Goal: Task Accomplishment & Management: Manage account settings

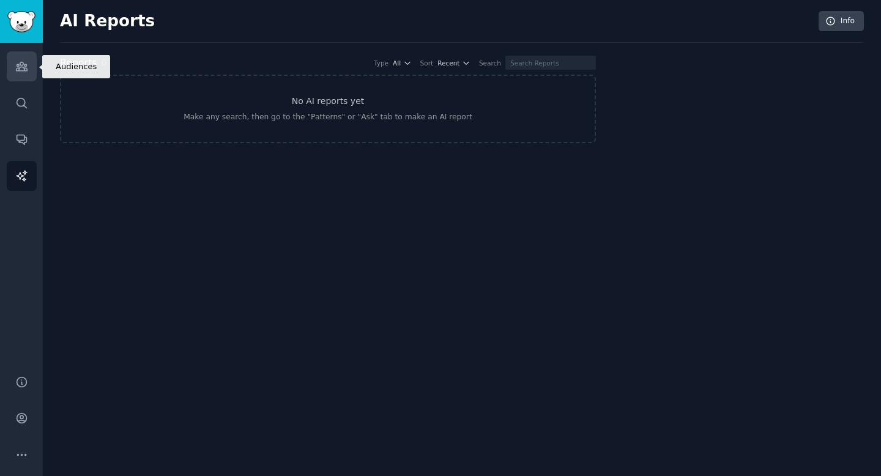
click at [17, 64] on icon "Sidebar" at bounding box center [21, 66] width 11 height 9
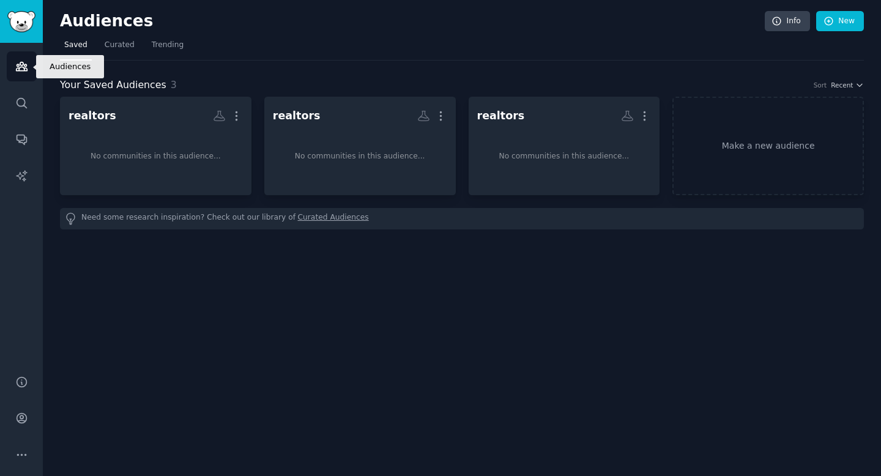
click at [26, 77] on link "Audiences" at bounding box center [22, 66] width 30 height 30
click at [840, 24] on link "New" at bounding box center [841, 21] width 48 height 21
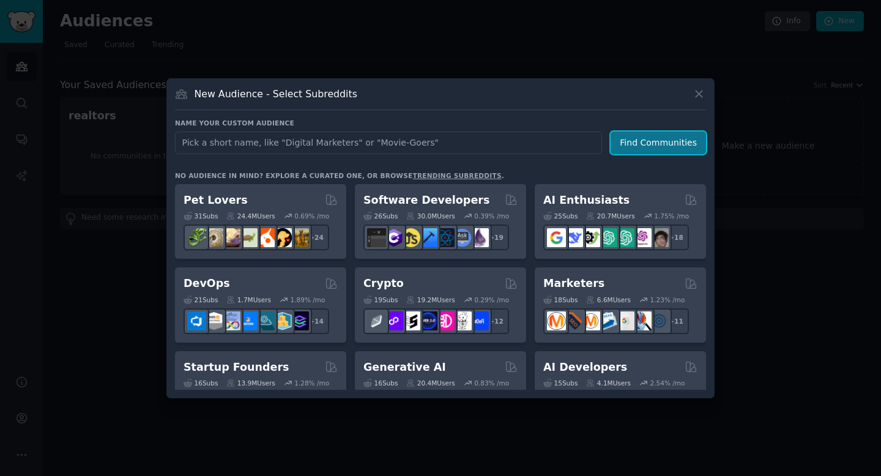
click at [638, 149] on button "Find Communities" at bounding box center [658, 143] width 95 height 23
click at [693, 92] on icon at bounding box center [699, 94] width 13 height 13
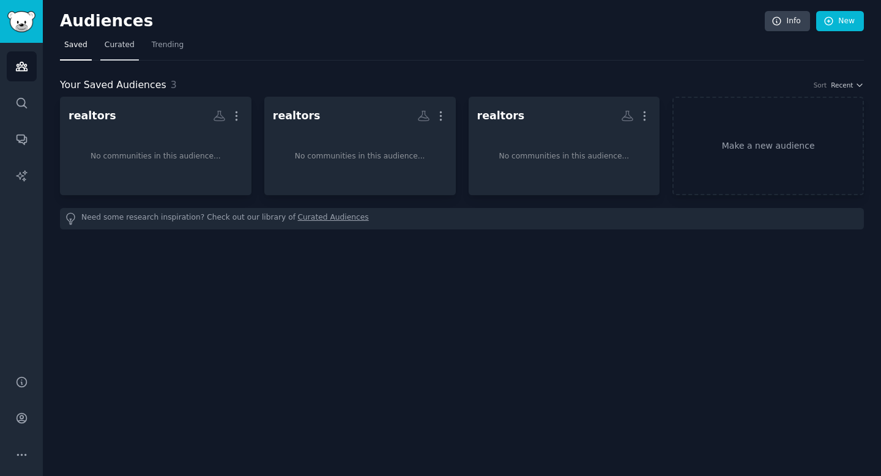
click at [119, 38] on link "Curated" at bounding box center [119, 48] width 39 height 25
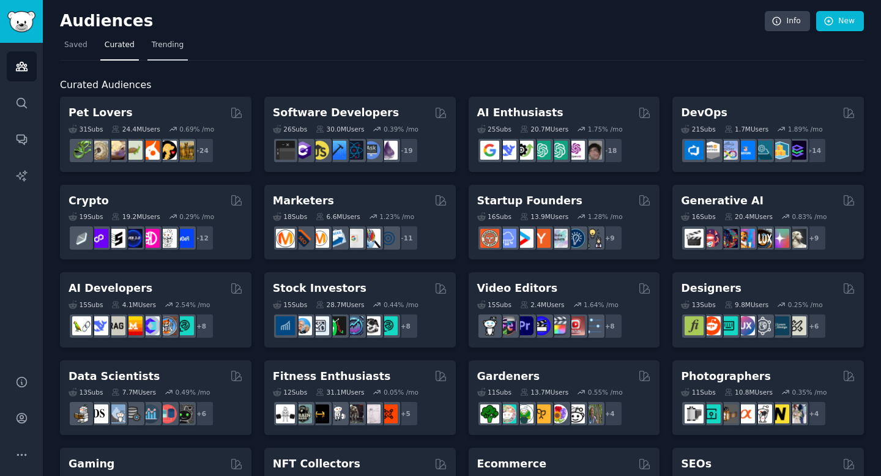
click at [182, 40] on link "Trending" at bounding box center [168, 48] width 40 height 25
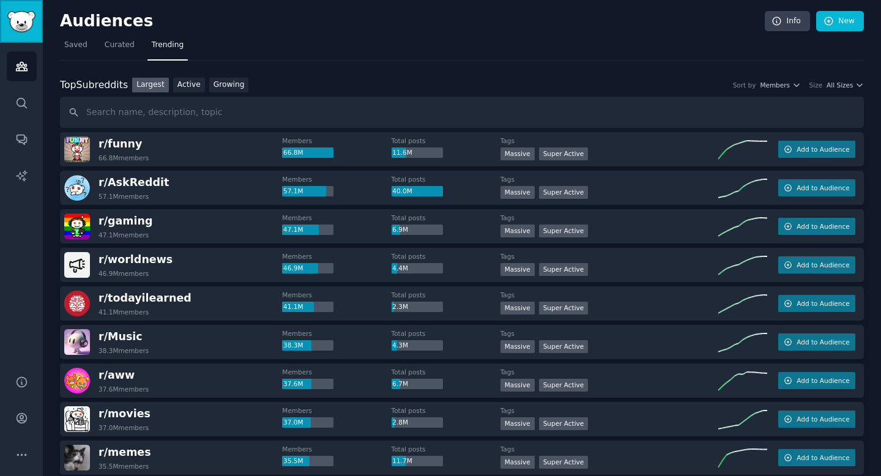
click at [17, 20] on img "Sidebar" at bounding box center [21, 21] width 28 height 21
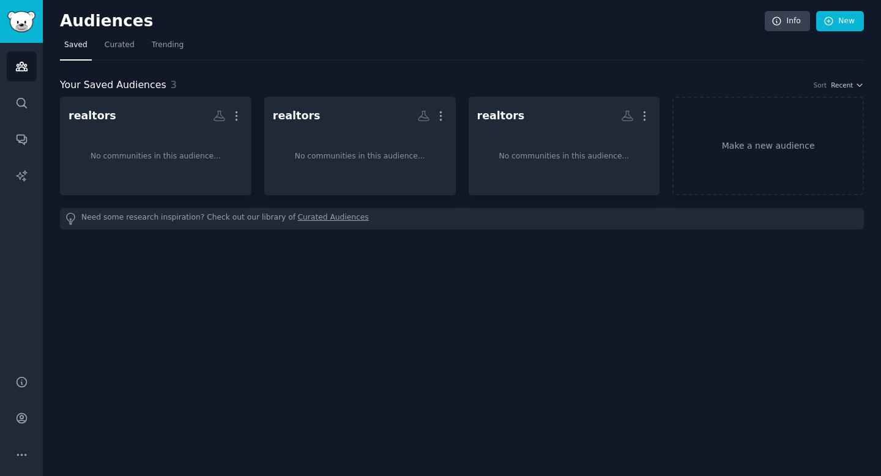
click at [326, 218] on link "Curated Audiences" at bounding box center [333, 218] width 71 height 13
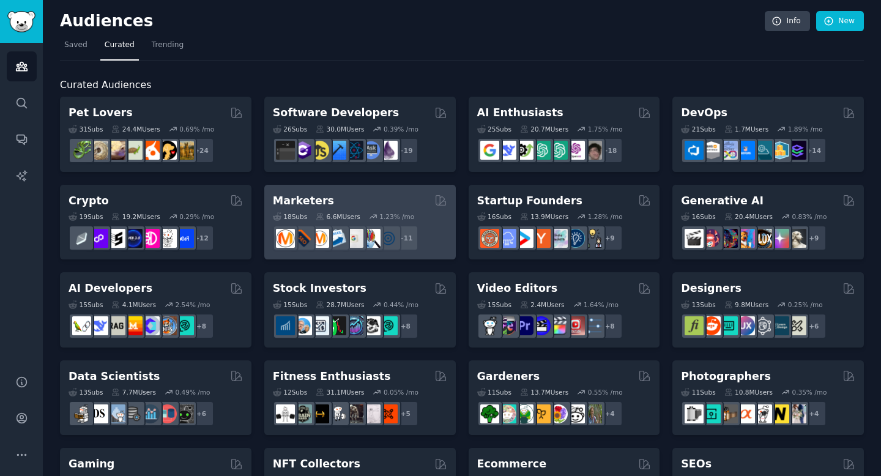
click at [334, 209] on div "18 Sub s 6.6M Users 1.23 % /mo + 11" at bounding box center [360, 229] width 174 height 43
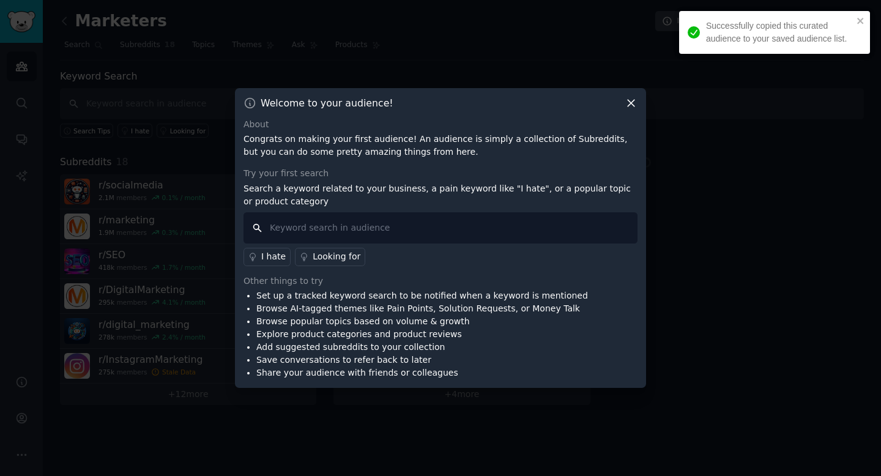
click at [326, 228] on input "text" at bounding box center [441, 227] width 394 height 31
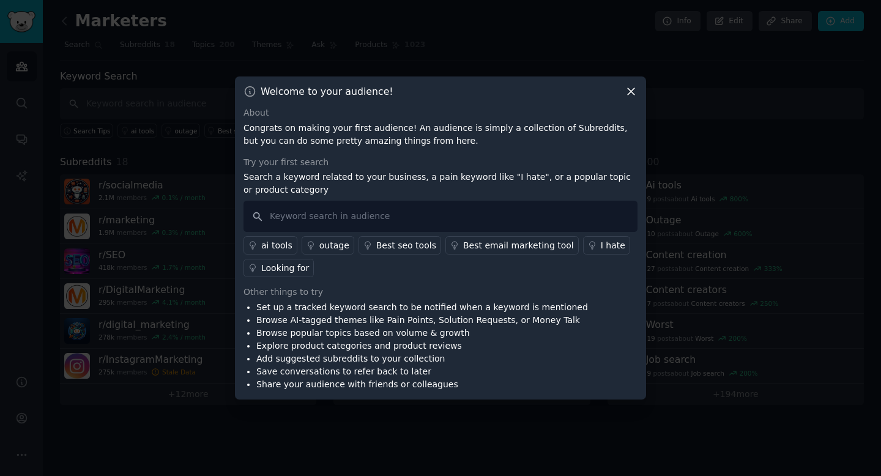
click at [601, 250] on div "I hate" at bounding box center [613, 245] width 24 height 13
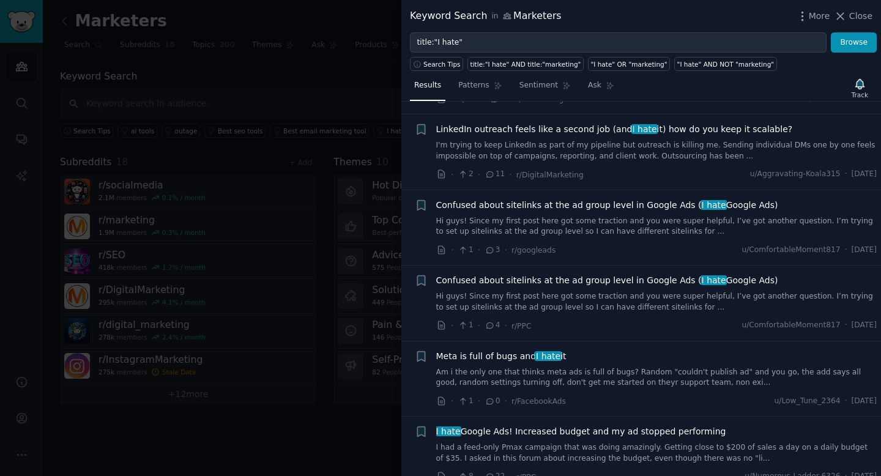
scroll to position [184, 0]
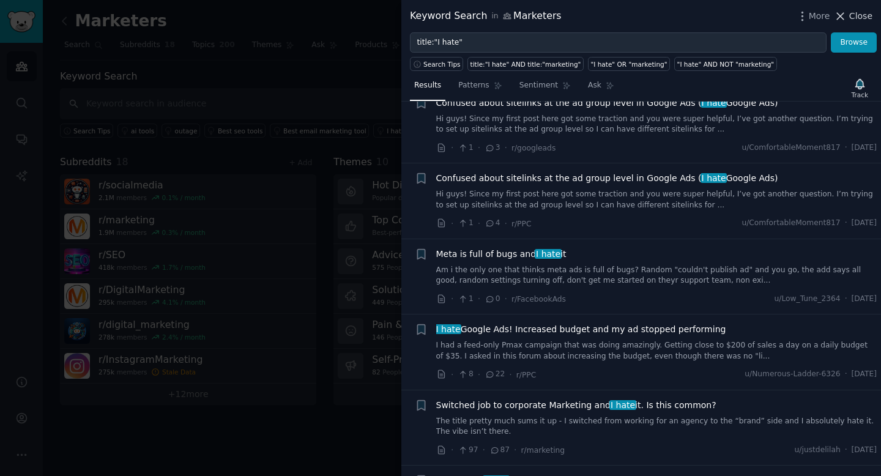
click at [856, 12] on span "Close" at bounding box center [861, 16] width 23 height 13
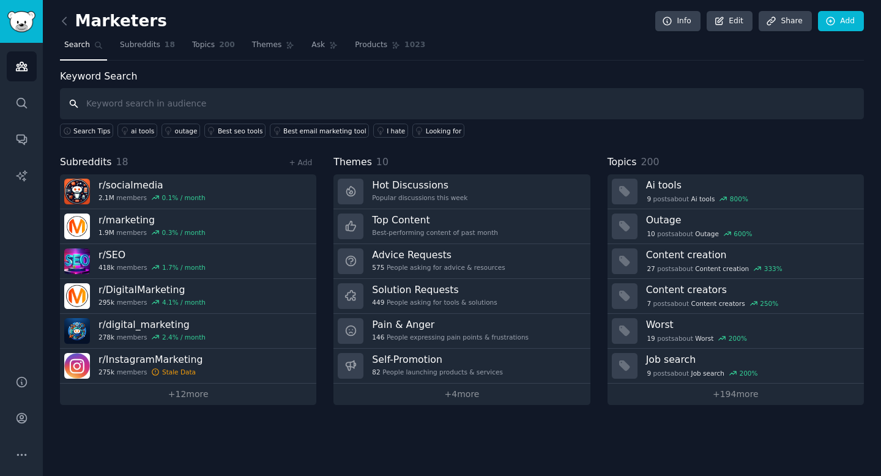
click at [73, 107] on input "text" at bounding box center [462, 103] width 804 height 31
click at [69, 42] on span "Search" at bounding box center [77, 45] width 26 height 11
click at [64, 19] on icon at bounding box center [64, 20] width 4 height 7
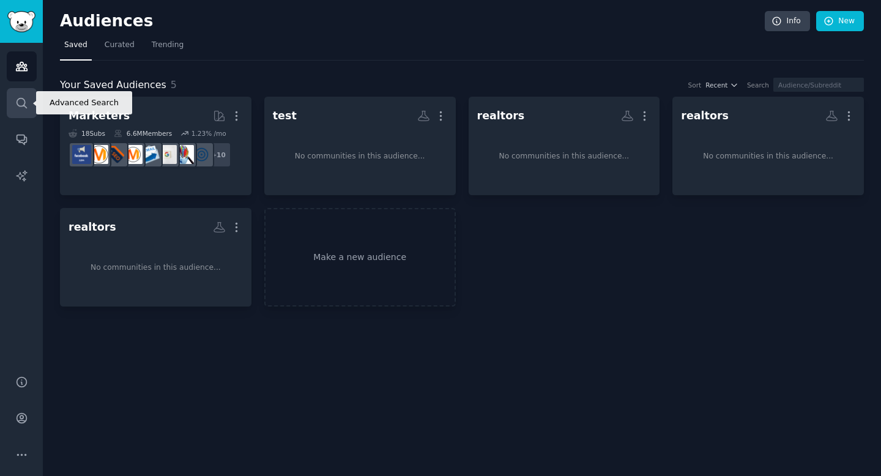
click at [16, 102] on icon "Sidebar" at bounding box center [21, 103] width 13 height 13
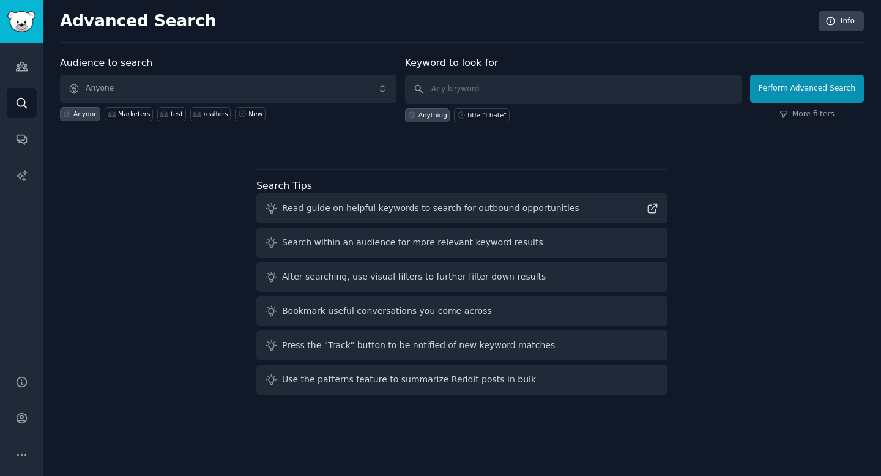
click at [380, 238] on div "Search within an audience for more relevant keyword results" at bounding box center [412, 242] width 261 height 13
click at [270, 244] on icon at bounding box center [271, 242] width 13 height 13
click at [273, 239] on icon at bounding box center [271, 242] width 13 height 13
click at [455, 239] on div "Search within an audience for more relevant keyword results" at bounding box center [412, 242] width 261 height 13
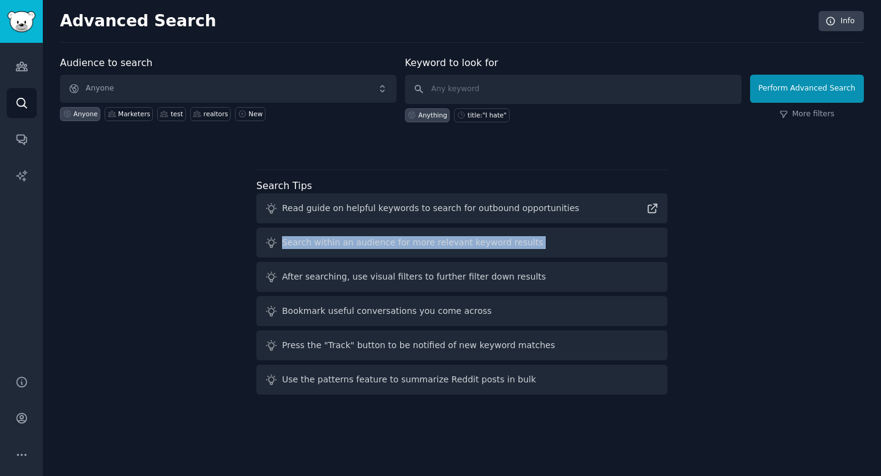
click at [455, 239] on div "Search within an audience for more relevant keyword results" at bounding box center [412, 242] width 261 height 13
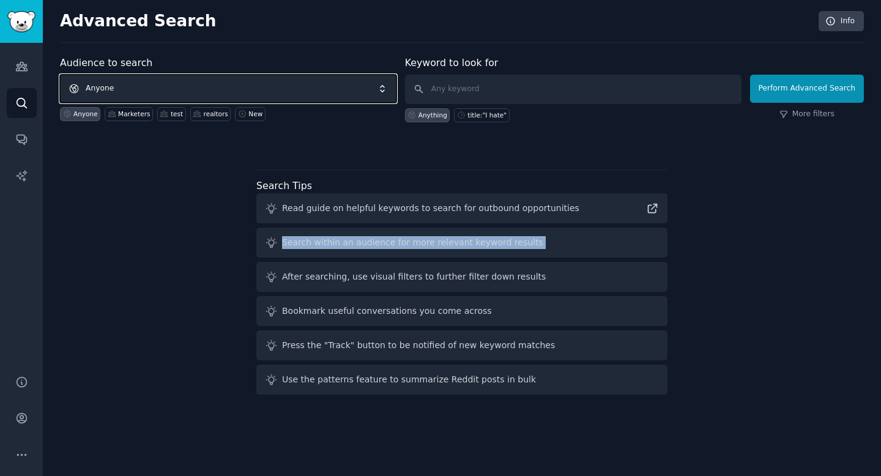
click at [291, 96] on span "Anyone" at bounding box center [228, 89] width 337 height 28
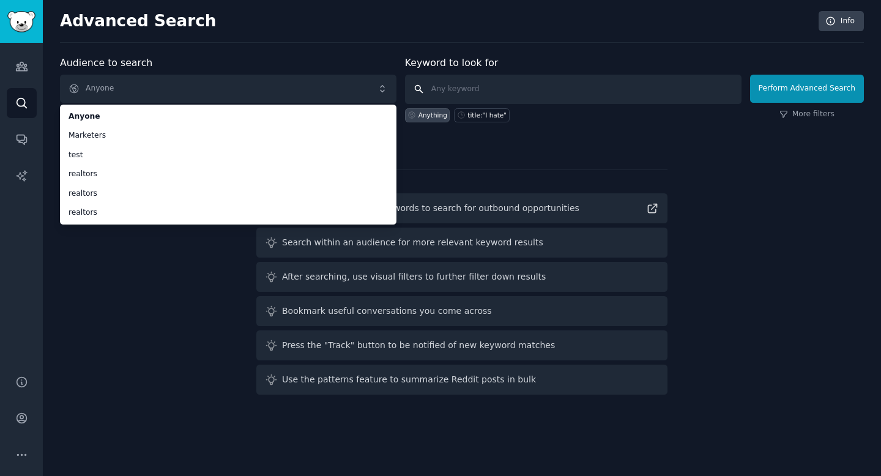
click at [516, 84] on input "text" at bounding box center [573, 89] width 337 height 29
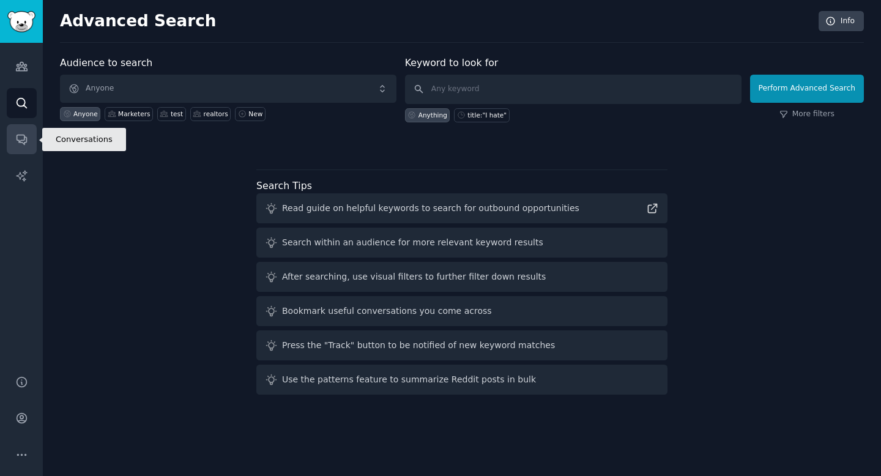
click at [23, 139] on icon "Sidebar" at bounding box center [21, 139] width 13 height 13
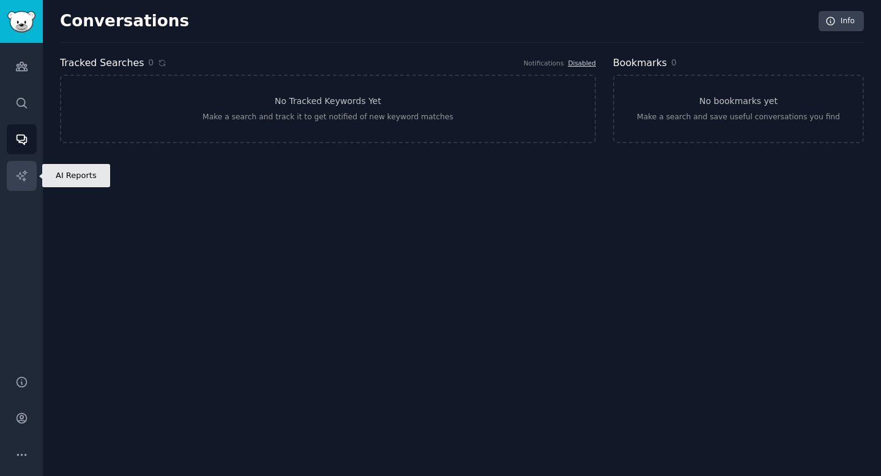
click at [17, 179] on icon "Sidebar" at bounding box center [21, 176] width 13 height 13
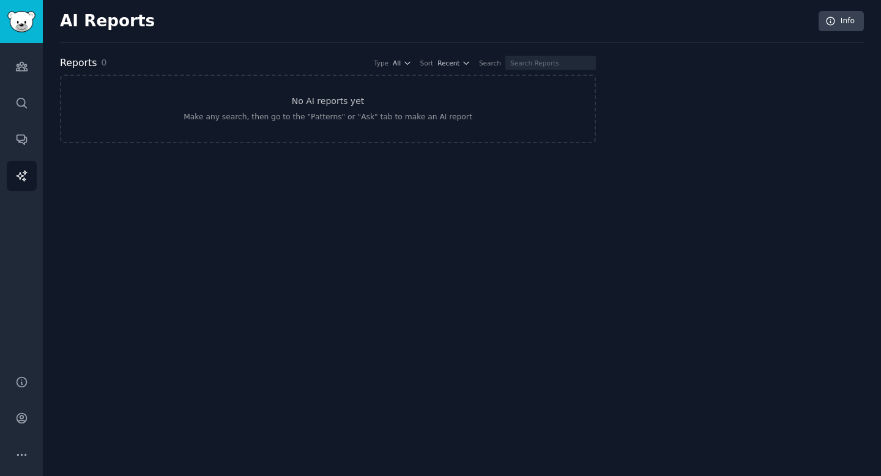
click at [182, 65] on div "Reports 0 Type All Sort Recent Search" at bounding box center [328, 63] width 536 height 15
click at [208, 102] on link "No AI reports yet Make any search, then go to the "Patterns" or "Ask" tab to ma…" at bounding box center [328, 109] width 536 height 69
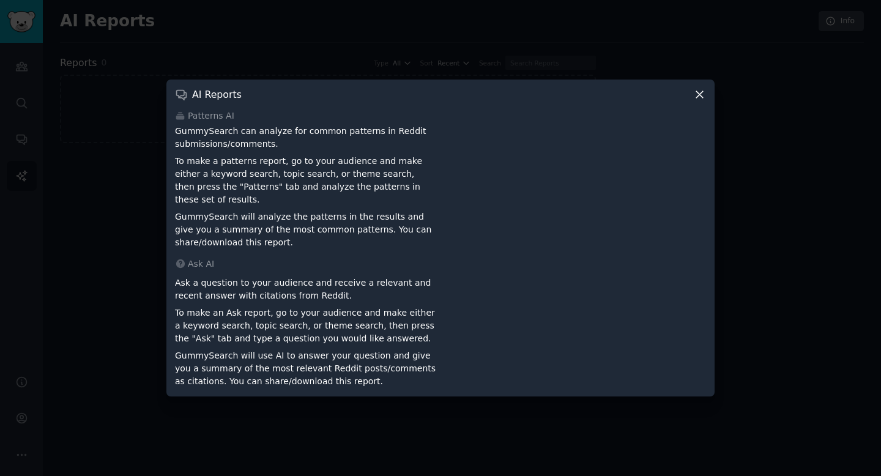
click at [703, 99] on icon at bounding box center [700, 94] width 13 height 13
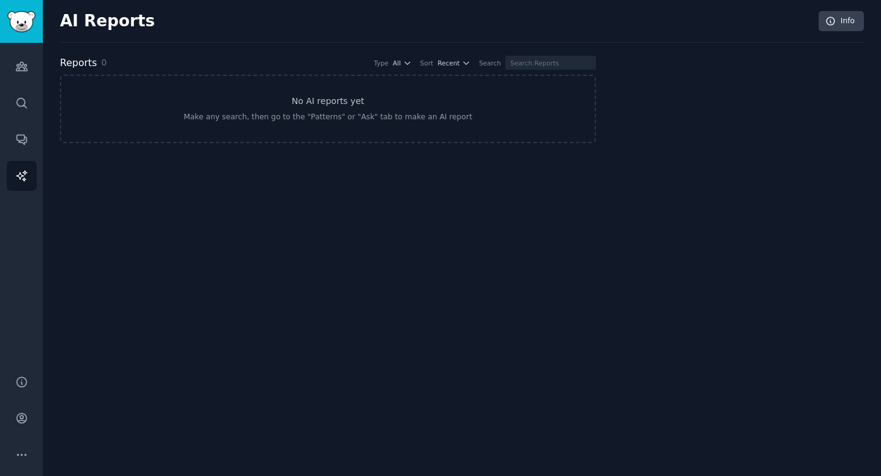
click at [492, 62] on div "Search" at bounding box center [490, 63] width 22 height 9
click at [456, 61] on span "Recent" at bounding box center [449, 63] width 22 height 9
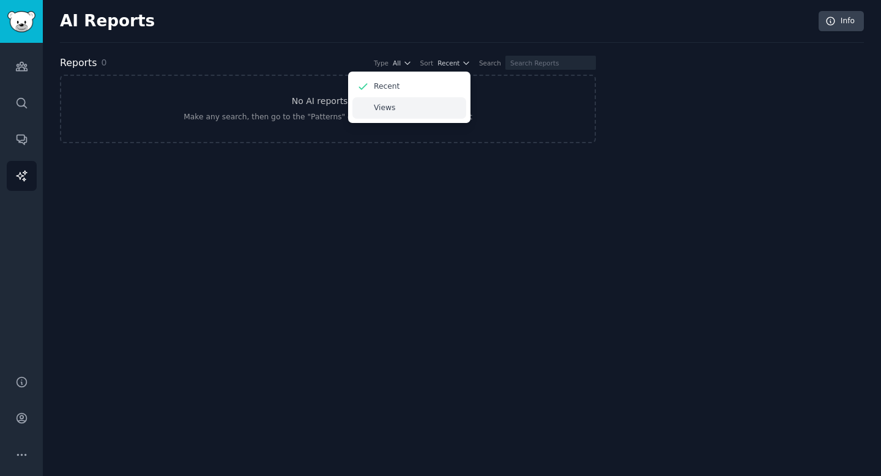
click at [416, 111] on div "Views" at bounding box center [410, 107] width 114 height 21
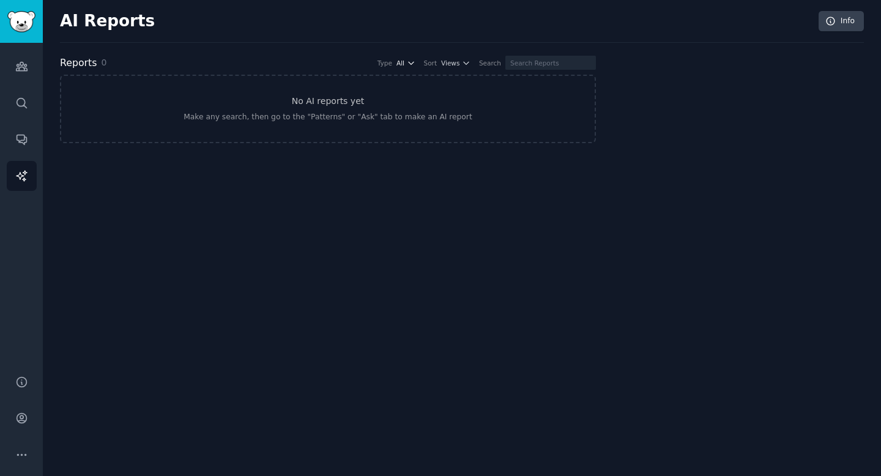
click at [405, 63] on span "All" at bounding box center [401, 63] width 8 height 9
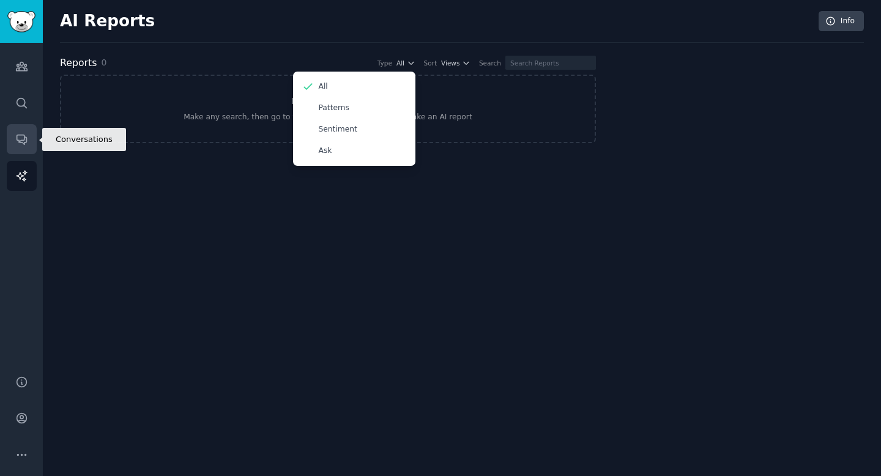
click at [27, 137] on icon "Sidebar" at bounding box center [21, 139] width 13 height 13
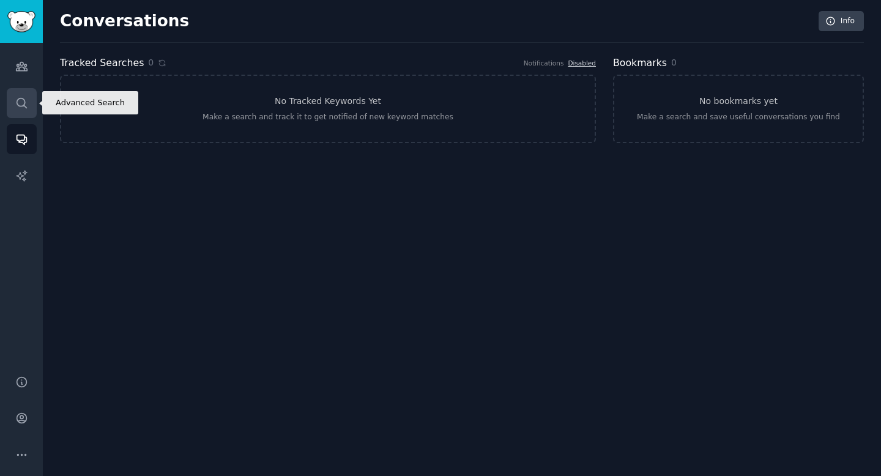
click at [25, 98] on icon "Sidebar" at bounding box center [21, 103] width 13 height 13
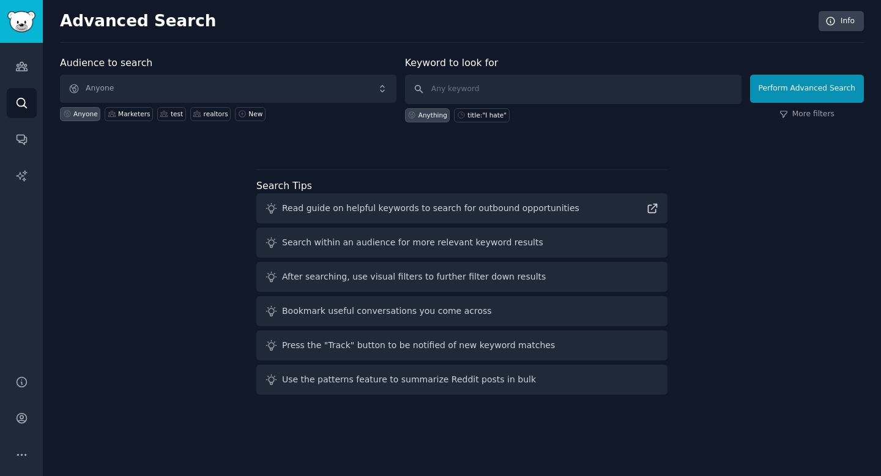
click at [308, 212] on div "Read guide on helpful keywords to search for outbound opportunities" at bounding box center [430, 208] width 297 height 13
click at [318, 239] on div "Search within an audience for more relevant keyword results" at bounding box center [412, 242] width 261 height 13
click at [18, 63] on icon "Sidebar" at bounding box center [21, 66] width 13 height 13
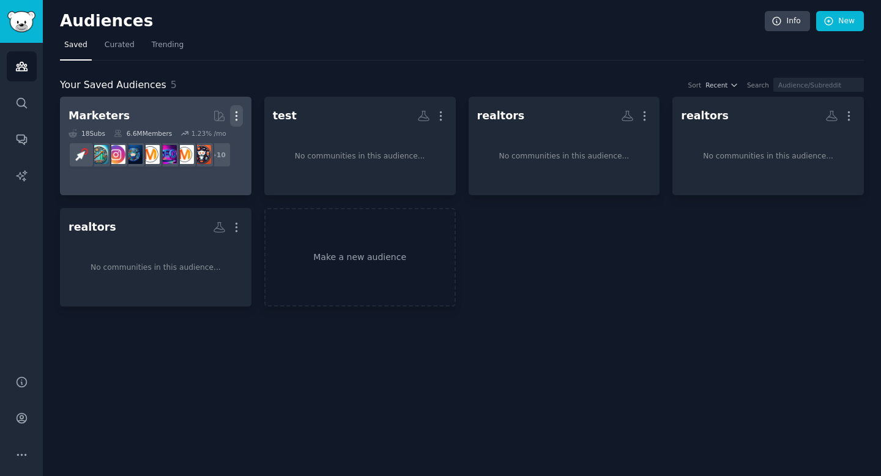
click at [238, 118] on icon "button" at bounding box center [236, 116] width 13 height 13
click at [126, 118] on h2 "Marketers Curated by GummySearch More View Delete" at bounding box center [156, 115] width 174 height 21
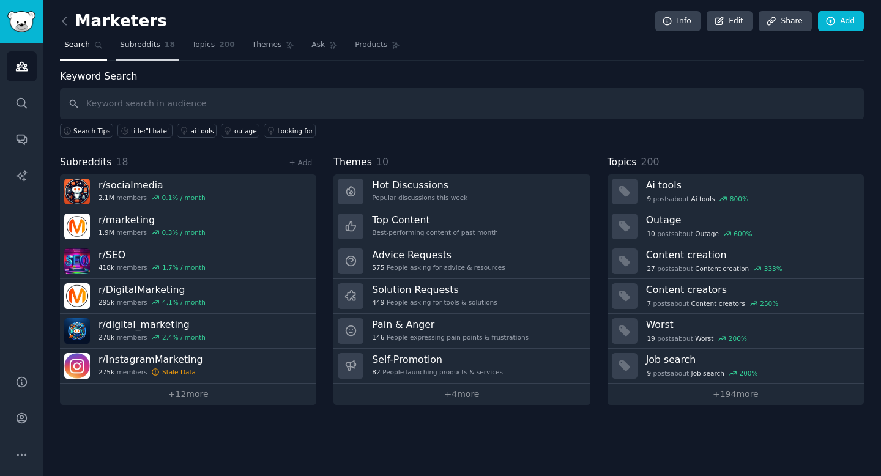
click at [142, 48] on span "Subreddits" at bounding box center [140, 45] width 40 height 11
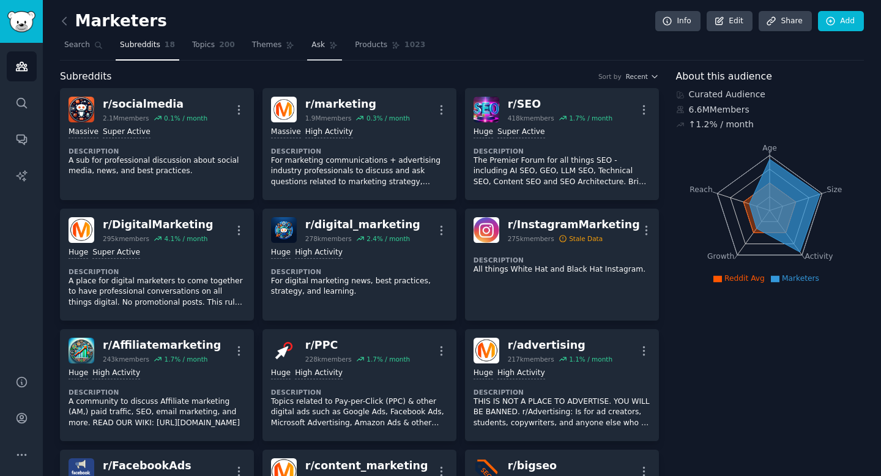
click at [321, 50] on span "Ask" at bounding box center [318, 45] width 13 height 11
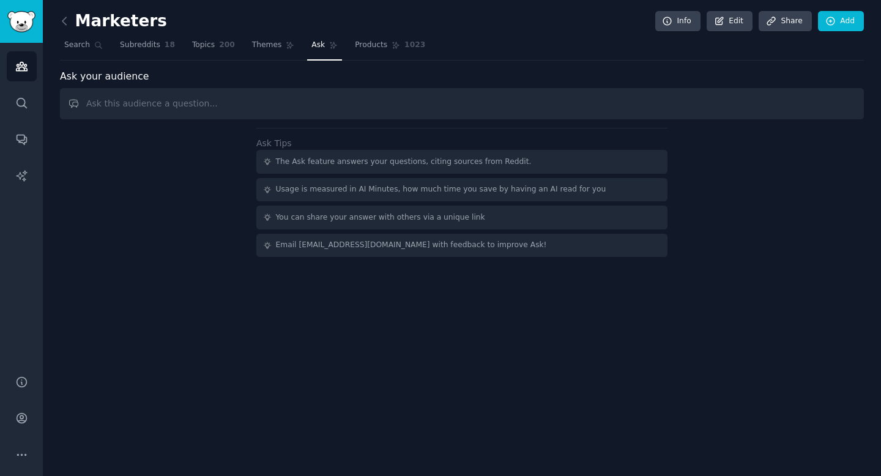
click at [313, 163] on div "The Ask feature answers your questions, citing sources from Reddit." at bounding box center [404, 162] width 256 height 11
click at [265, 113] on input "text" at bounding box center [462, 103] width 804 height 31
click at [331, 218] on div "You can share your answer with others via a unique link" at bounding box center [380, 217] width 209 height 11
click at [69, 48] on span "Search" at bounding box center [77, 45] width 26 height 11
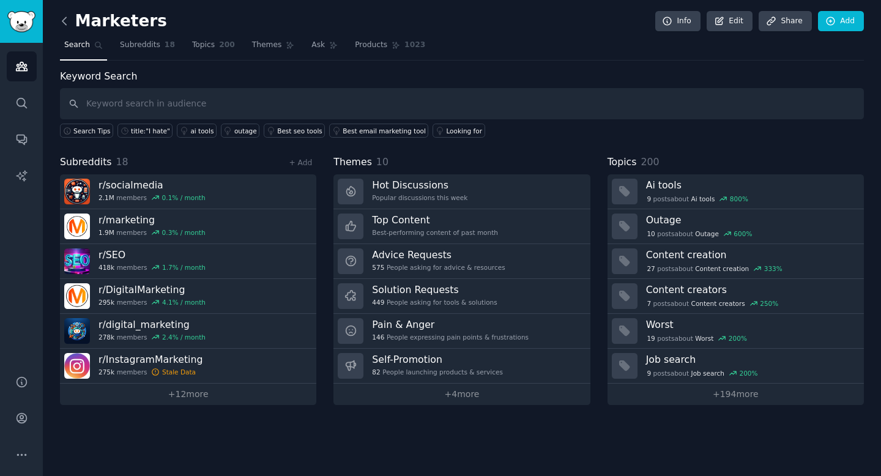
click at [65, 27] on icon at bounding box center [64, 21] width 13 height 13
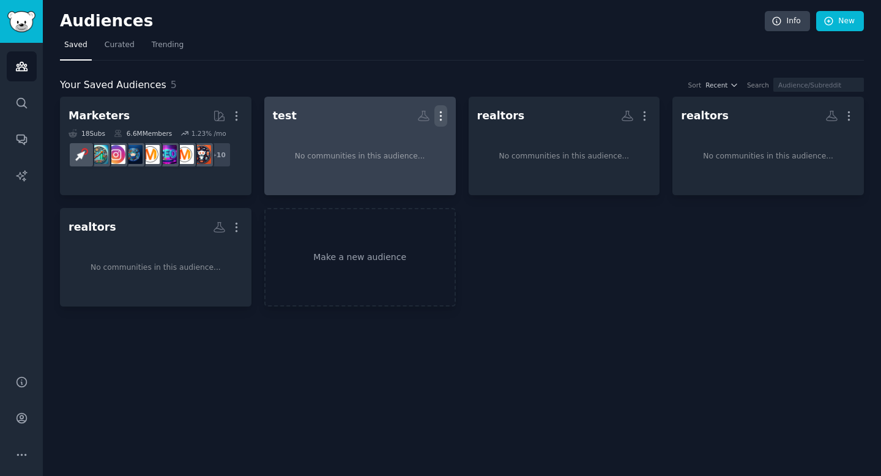
click at [443, 113] on icon "button" at bounding box center [441, 116] width 13 height 13
click at [394, 140] on div "Delete" at bounding box center [399, 142] width 58 height 26
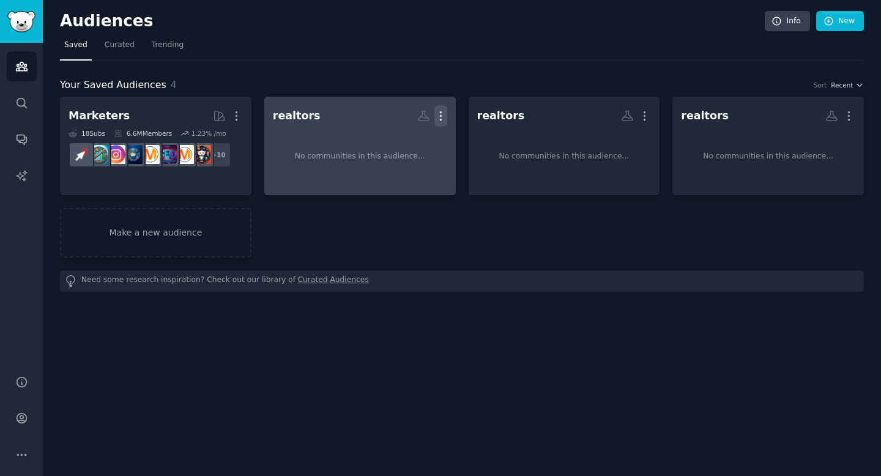
click at [444, 114] on icon "button" at bounding box center [441, 116] width 13 height 13
click at [406, 140] on p "Delete" at bounding box center [408, 141] width 28 height 13
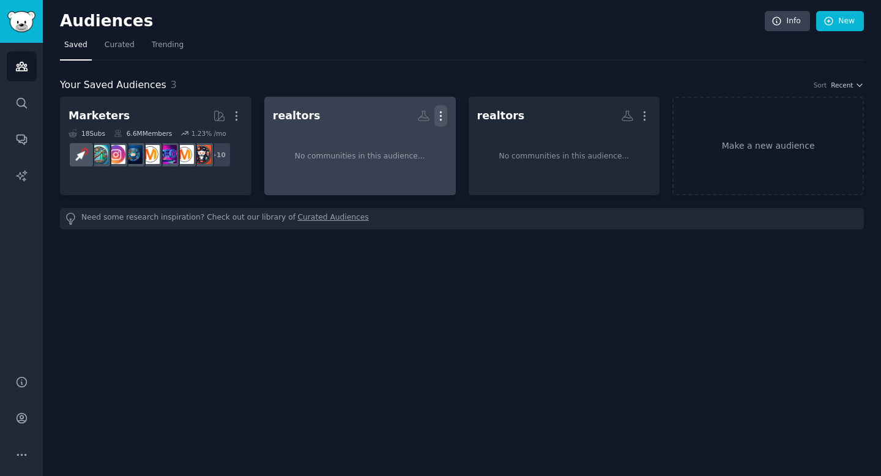
click at [444, 119] on icon "button" at bounding box center [441, 116] width 13 height 13
click at [413, 141] on p "Delete" at bounding box center [408, 141] width 28 height 13
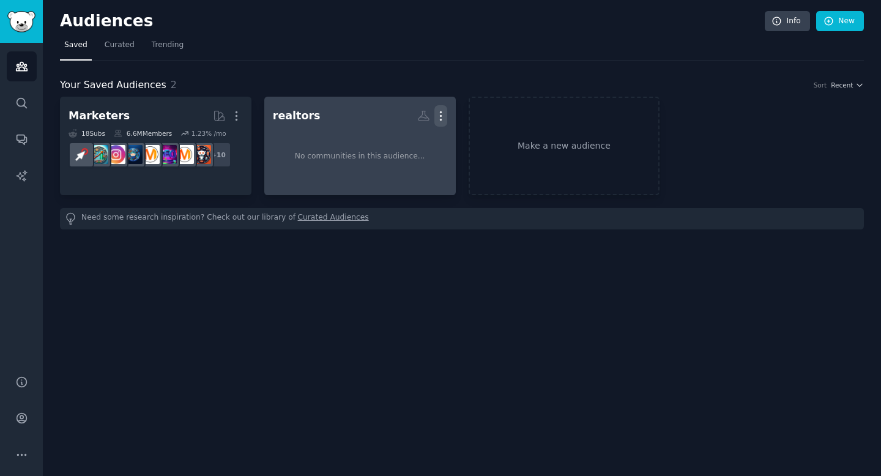
click at [444, 114] on icon "button" at bounding box center [441, 116] width 13 height 13
click at [398, 141] on p "Delete" at bounding box center [408, 141] width 28 height 13
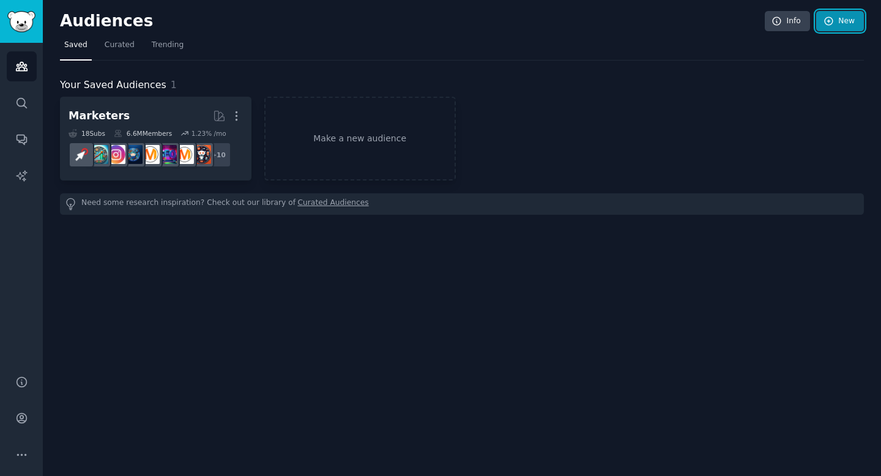
click at [847, 22] on link "New" at bounding box center [841, 21] width 48 height 21
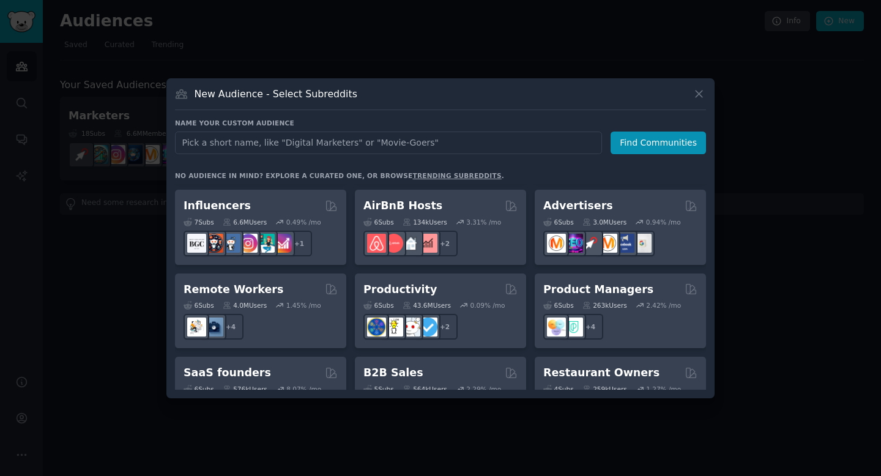
scroll to position [828, 0]
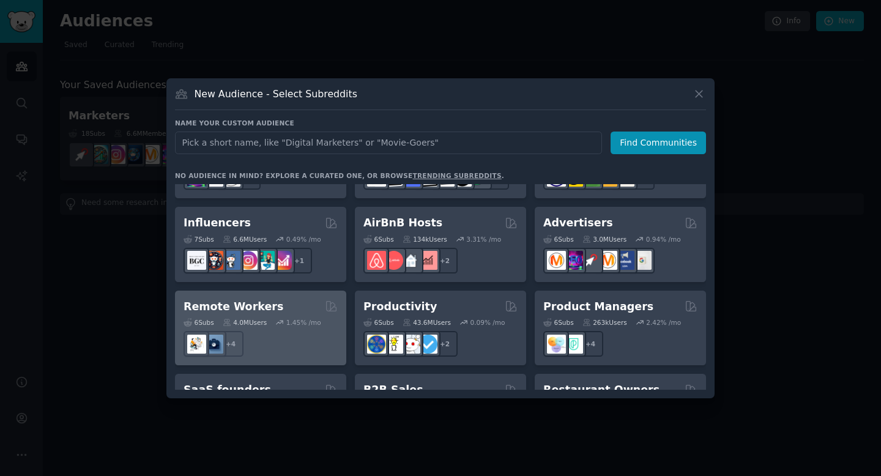
click at [228, 299] on h2 "Remote Workers" at bounding box center [234, 306] width 100 height 15
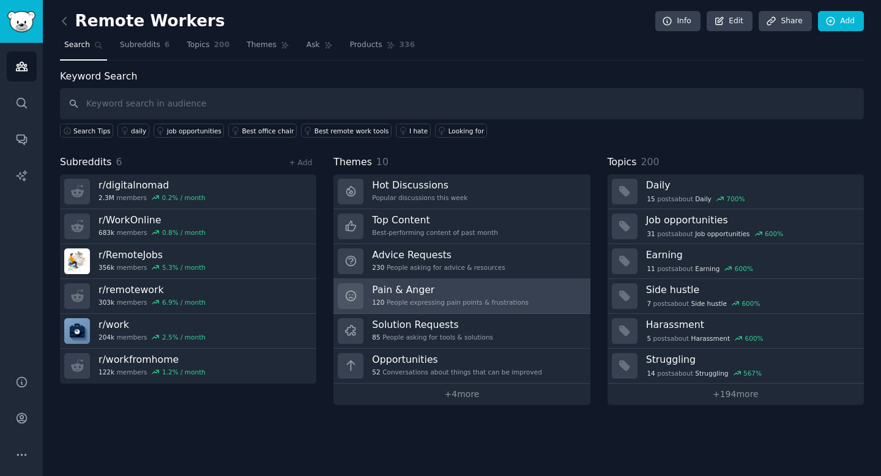
click at [428, 290] on h3 "Pain & Anger" at bounding box center [450, 289] width 157 height 13
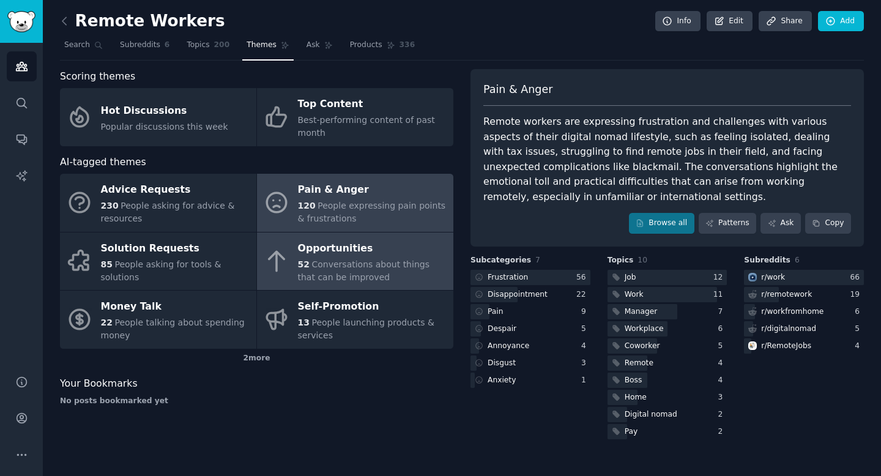
click at [379, 264] on span "Conversations about things that can be improved" at bounding box center [364, 271] width 132 height 23
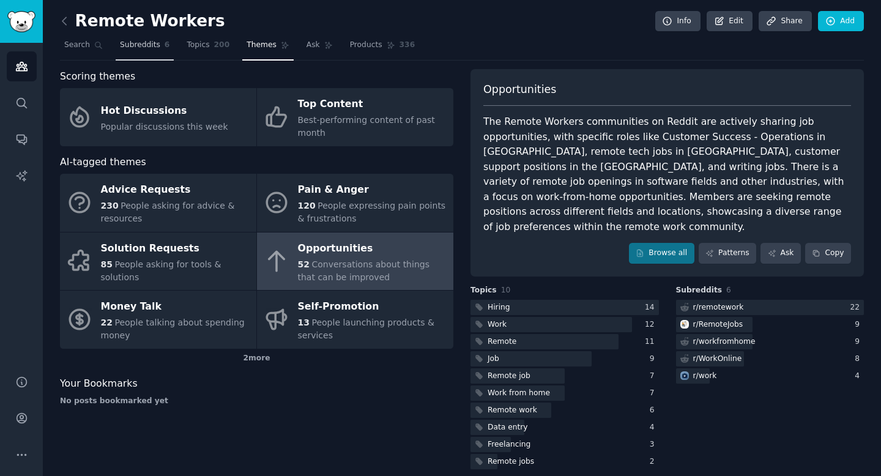
click at [160, 51] on link "Subreddits 6" at bounding box center [145, 48] width 58 height 25
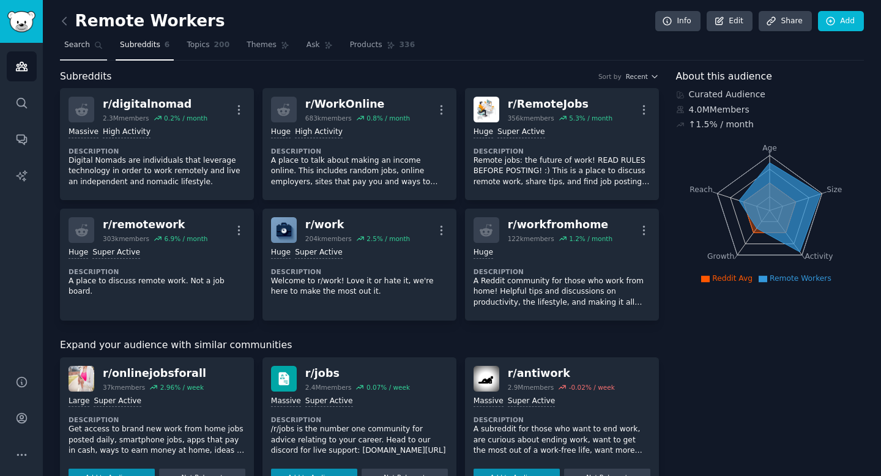
click at [75, 42] on span "Search" at bounding box center [77, 45] width 26 height 11
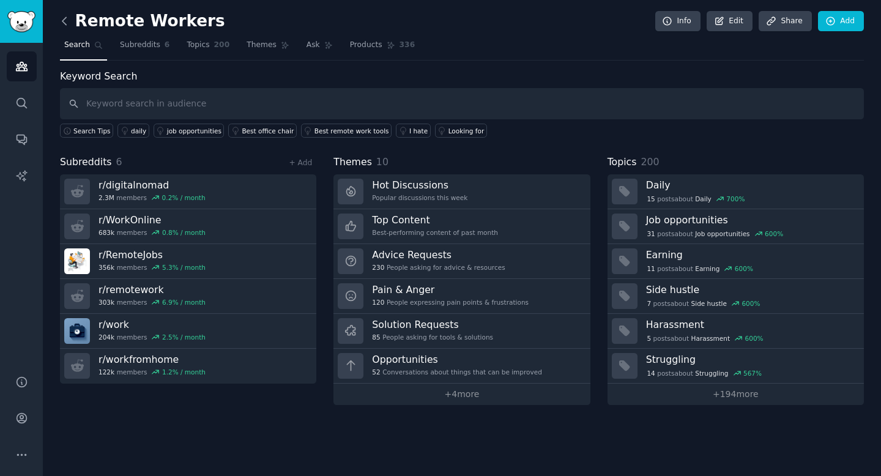
click at [63, 21] on icon at bounding box center [64, 21] width 13 height 13
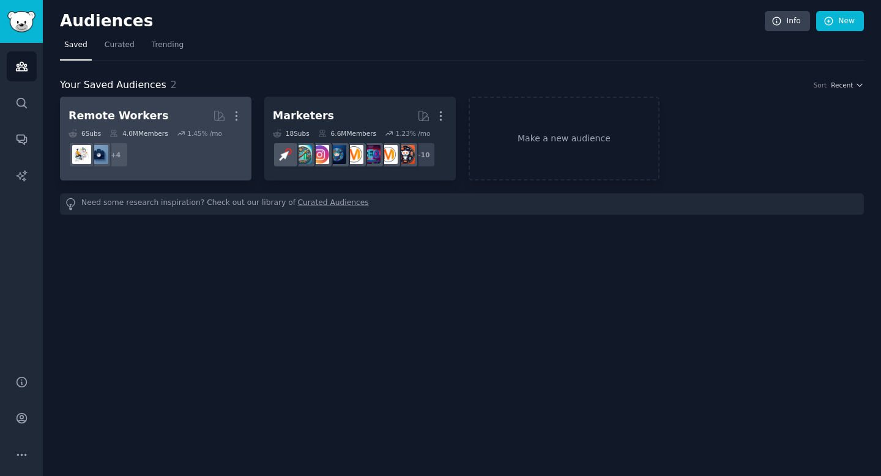
click at [136, 116] on div "Remote Workers" at bounding box center [119, 115] width 100 height 15
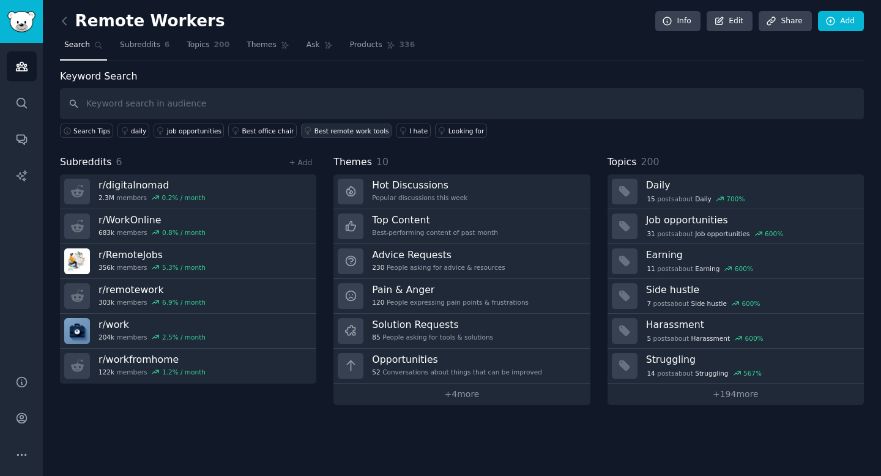
click at [345, 135] on div "Best remote work tools" at bounding box center [352, 131] width 75 height 9
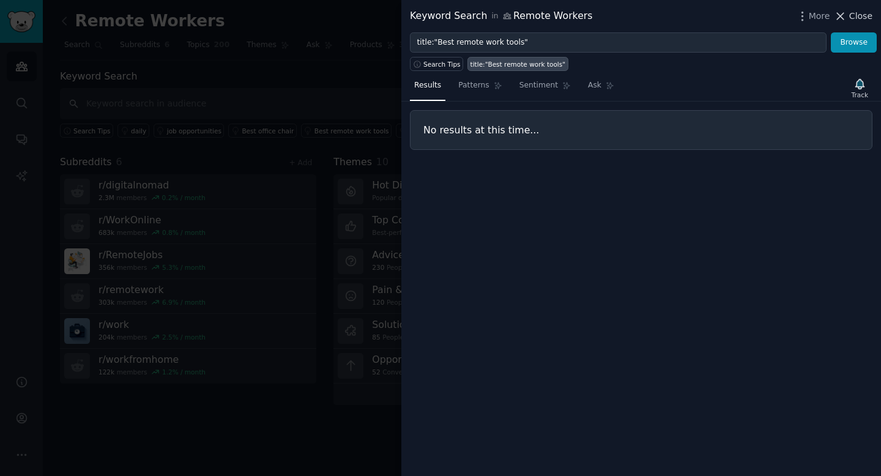
click at [859, 14] on span "Close" at bounding box center [861, 16] width 23 height 13
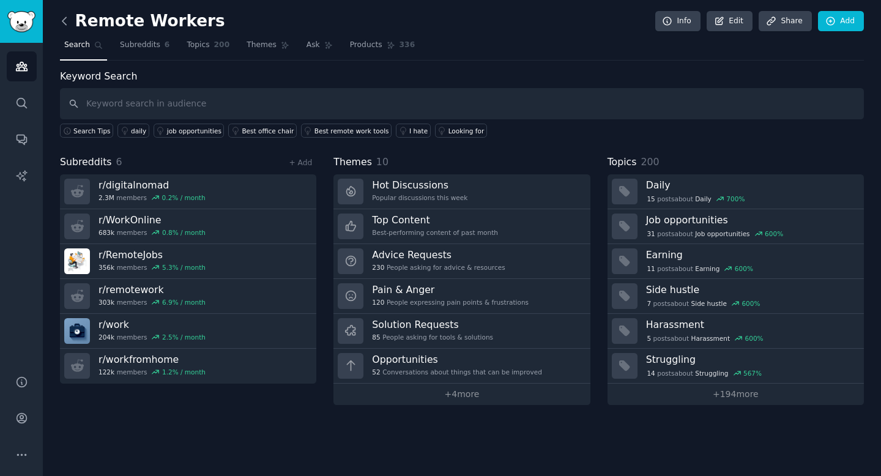
click at [67, 20] on icon at bounding box center [64, 21] width 13 height 13
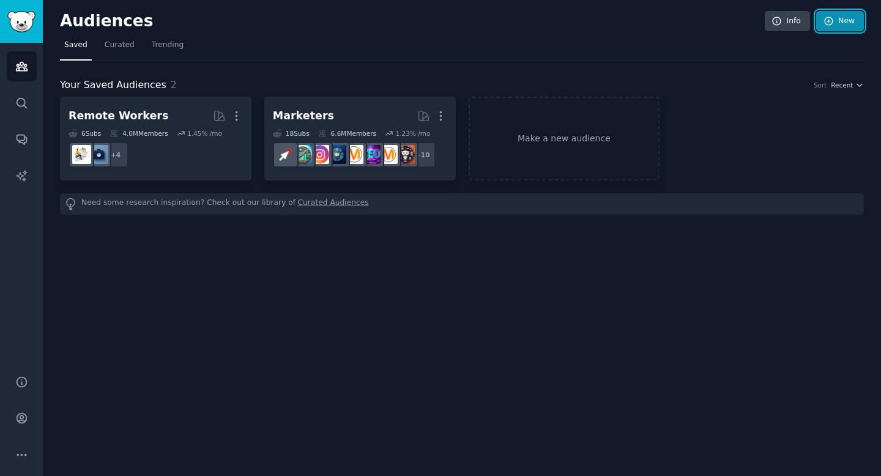
click at [834, 17] on icon at bounding box center [829, 21] width 11 height 11
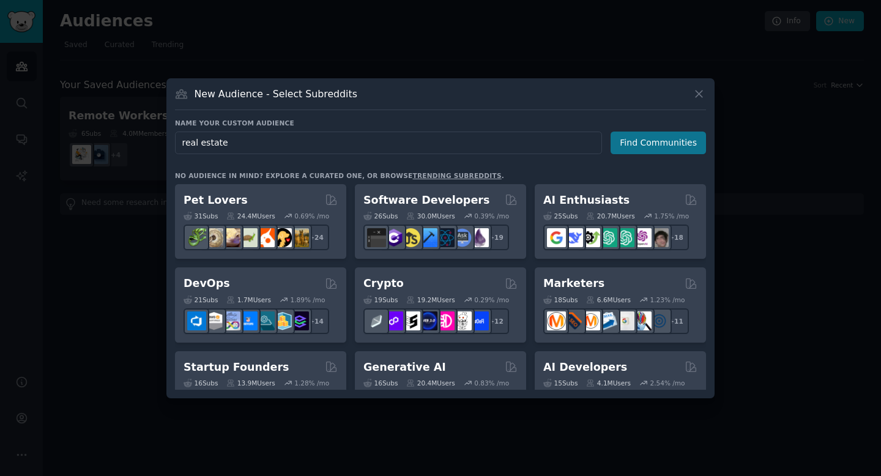
type input "real estate"
click at [635, 144] on button "Find Communities" at bounding box center [658, 143] width 95 height 23
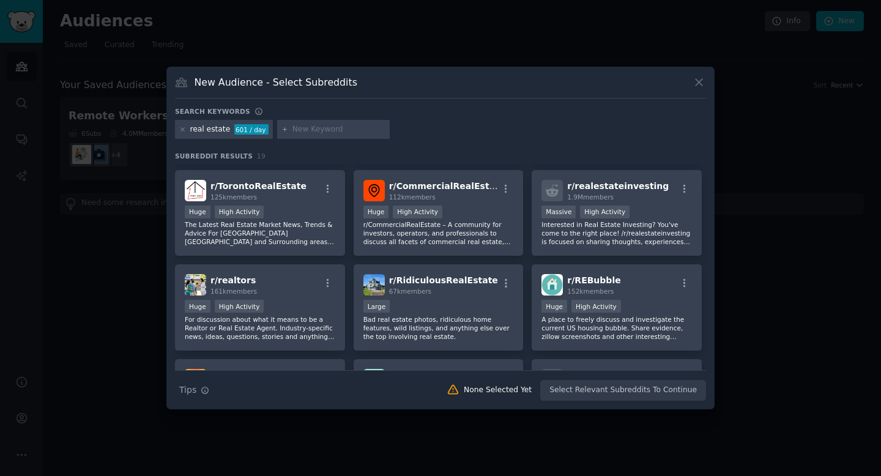
scroll to position [91, 0]
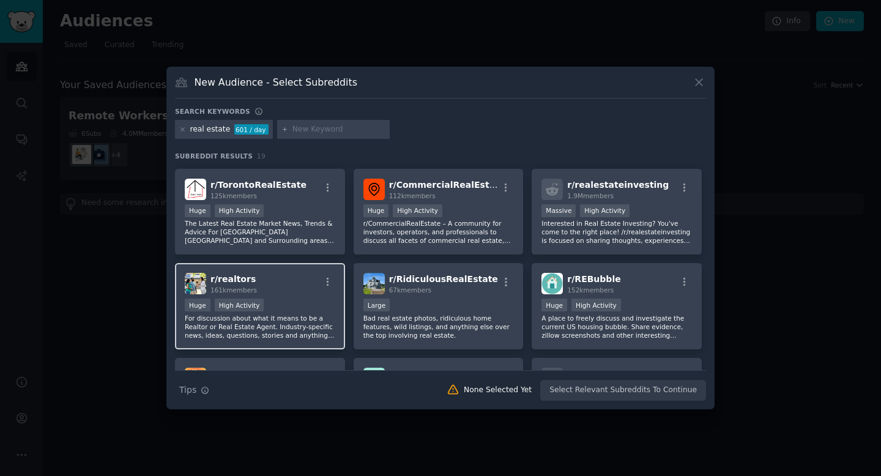
click at [249, 283] on h2 "r/ realtors 161k members" at bounding box center [234, 283] width 47 height 21
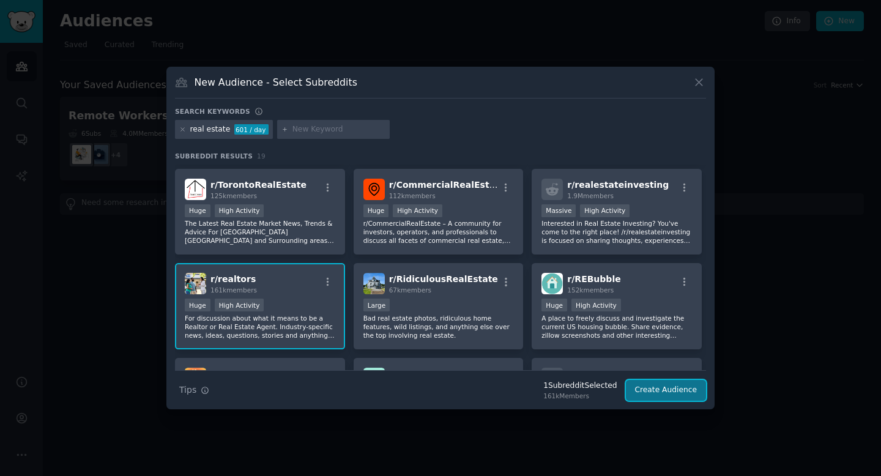
click at [677, 389] on button "Create Audience" at bounding box center [666, 390] width 81 height 21
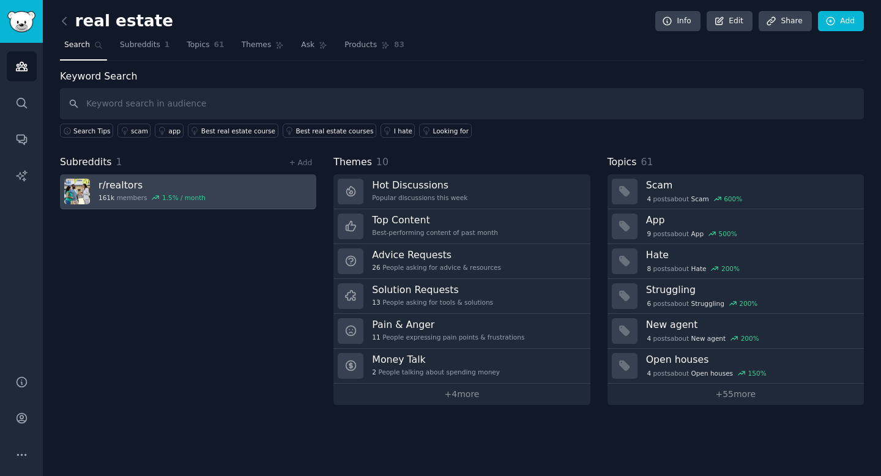
click at [195, 186] on h3 "r/ realtors" at bounding box center [152, 185] width 107 height 13
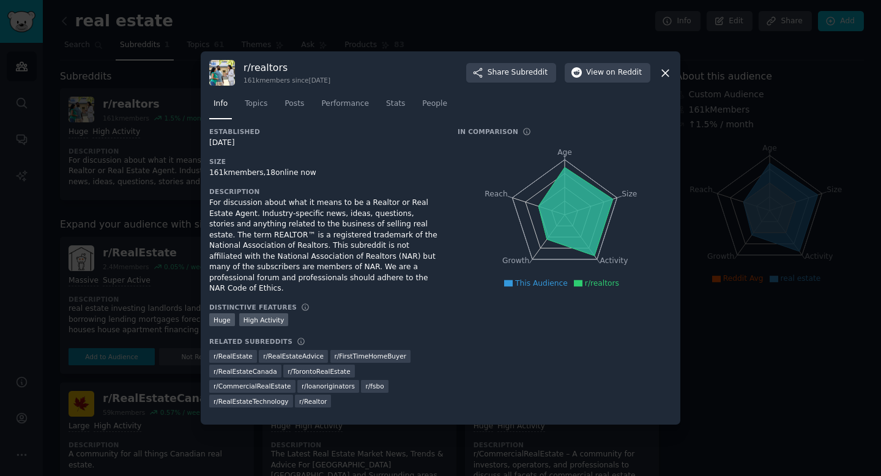
click at [665, 80] on icon at bounding box center [665, 73] width 13 height 13
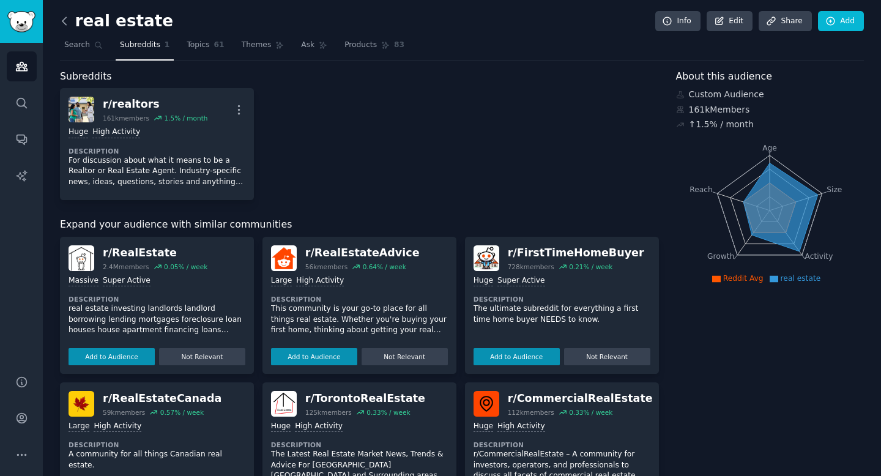
click at [62, 22] on icon at bounding box center [64, 20] width 4 height 7
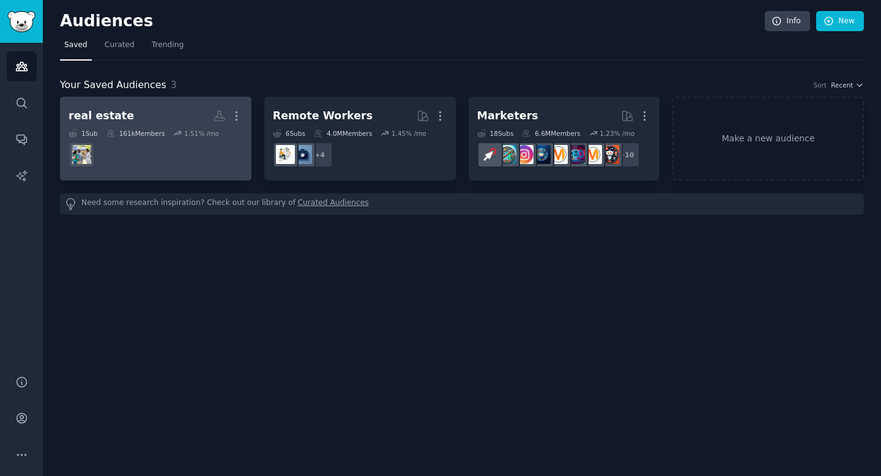
click at [152, 113] on h2 "real estate More" at bounding box center [156, 115] width 174 height 21
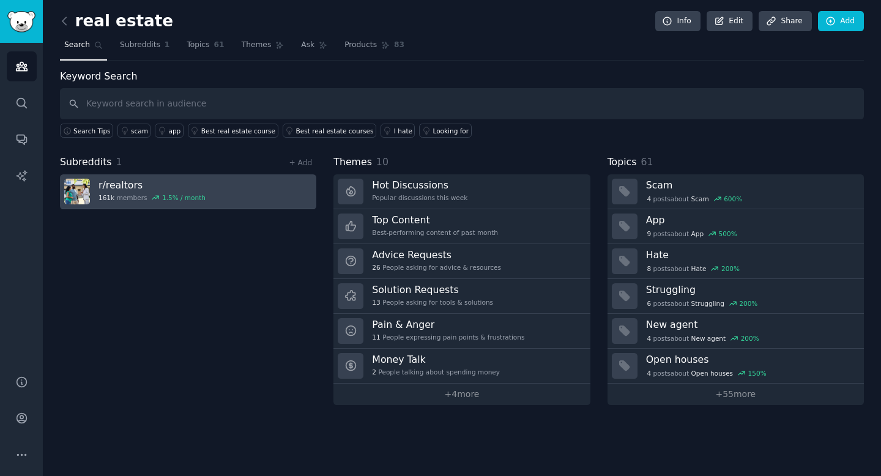
click at [250, 192] on link "r/ realtors 161k members 1.5 % / month" at bounding box center [188, 191] width 256 height 35
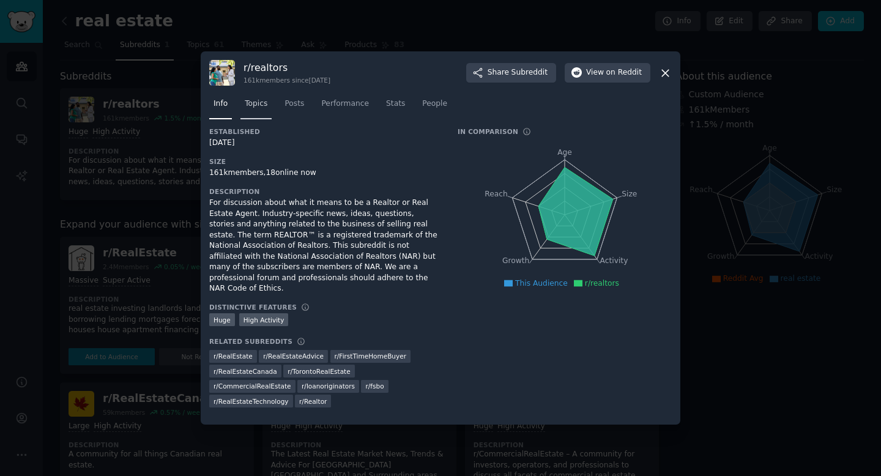
click at [257, 110] on span "Topics" at bounding box center [256, 104] width 23 height 11
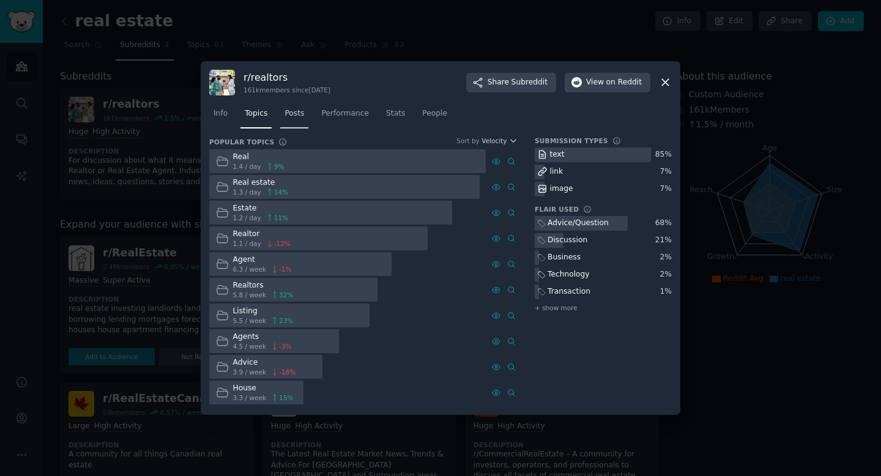
click at [299, 117] on span "Posts" at bounding box center [295, 113] width 20 height 11
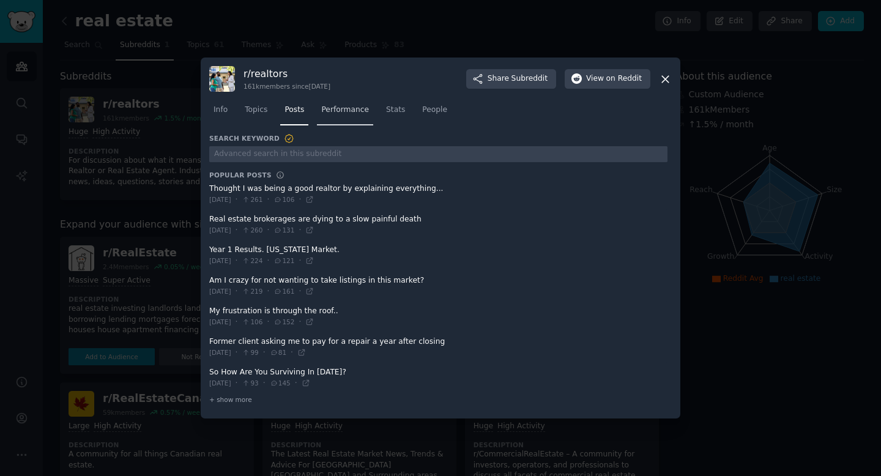
click at [365, 111] on span "Performance" at bounding box center [345, 110] width 48 height 11
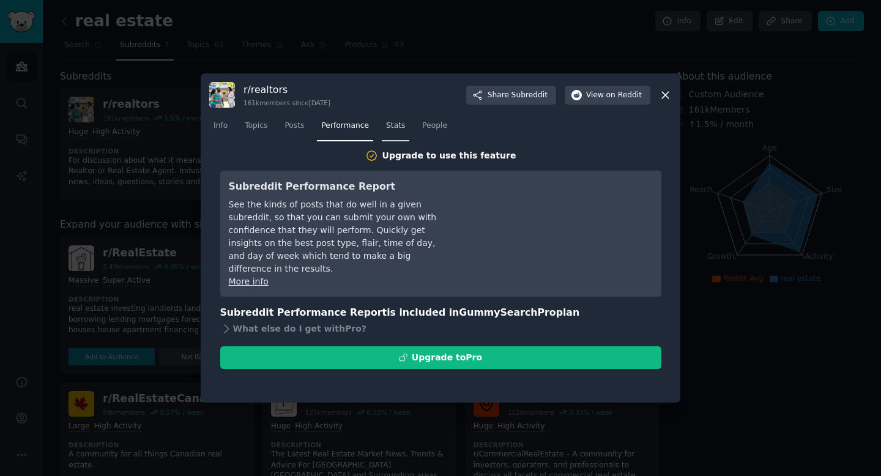
click at [391, 129] on span "Stats" at bounding box center [395, 126] width 19 height 11
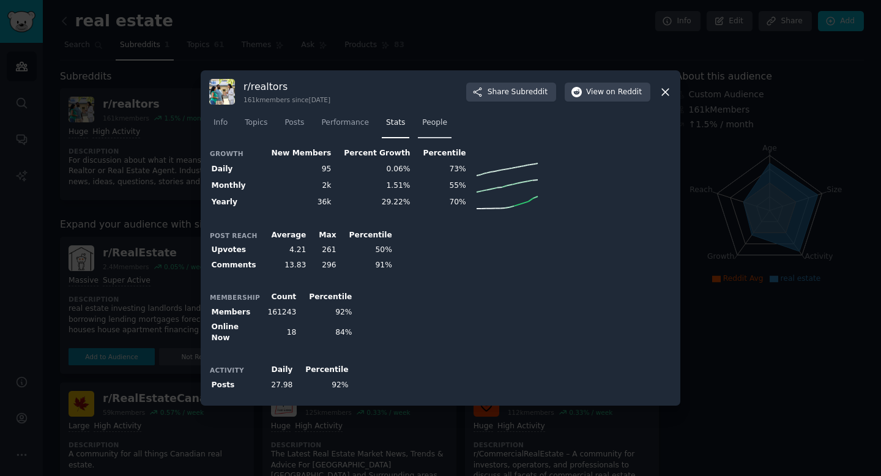
click at [435, 129] on span "People" at bounding box center [434, 123] width 25 height 11
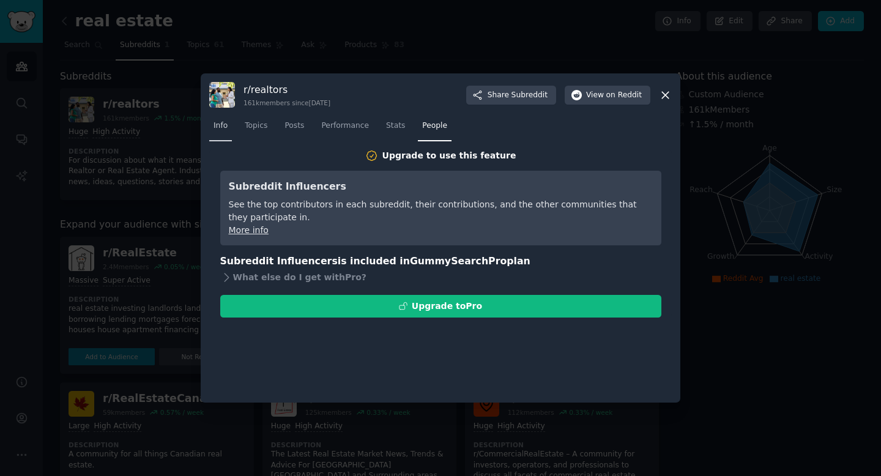
click at [221, 124] on span "Info" at bounding box center [221, 126] width 14 height 11
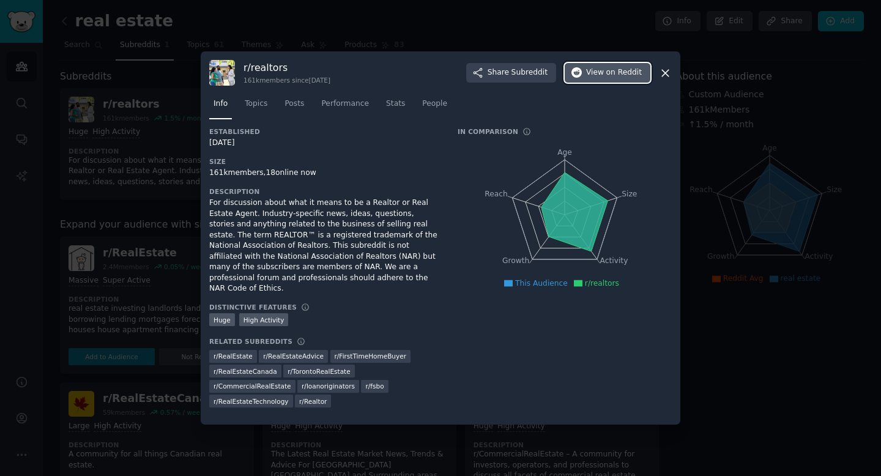
click at [600, 78] on span "View on Reddit" at bounding box center [614, 72] width 56 height 11
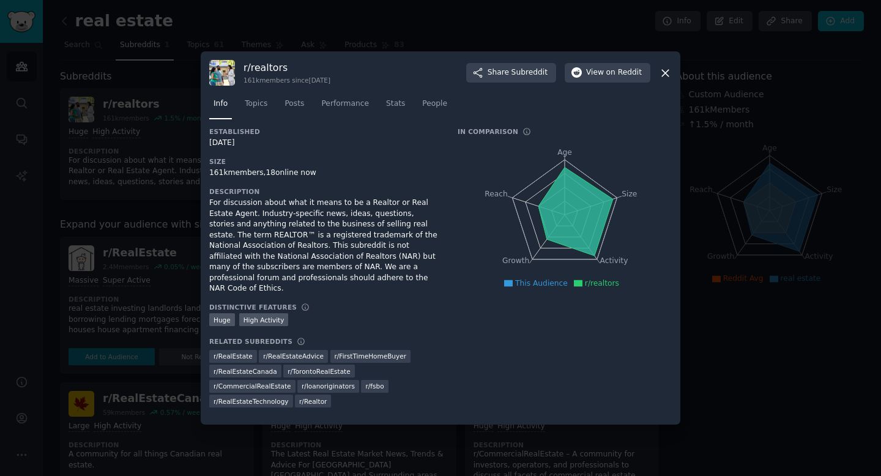
click at [669, 80] on icon at bounding box center [665, 73] width 13 height 13
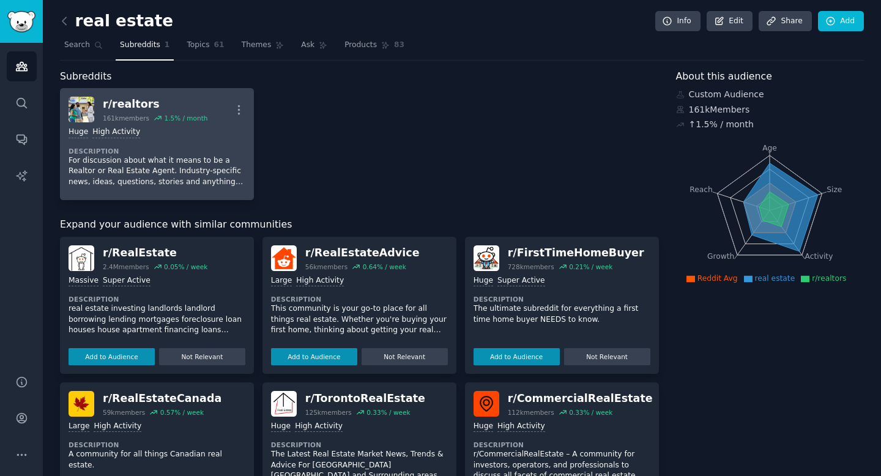
click at [198, 146] on div "Huge High Activity Description For discussion about what it means to be a Realt…" at bounding box center [157, 156] width 177 height 69
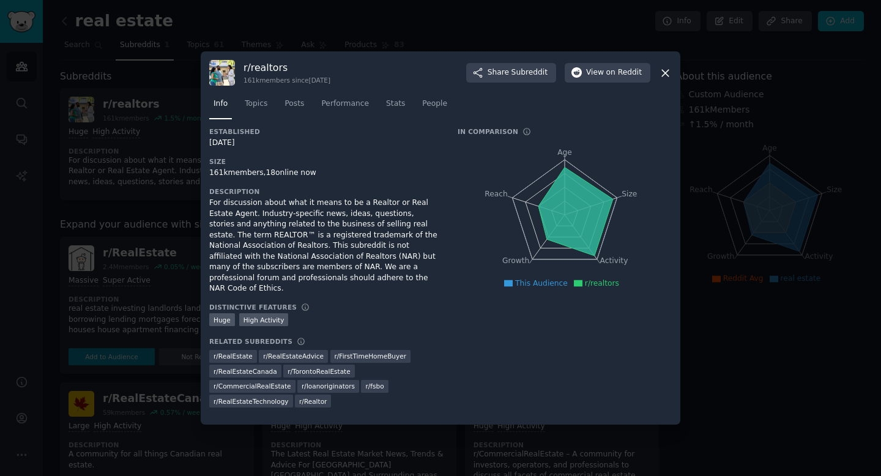
click at [668, 77] on icon at bounding box center [665, 73] width 7 height 7
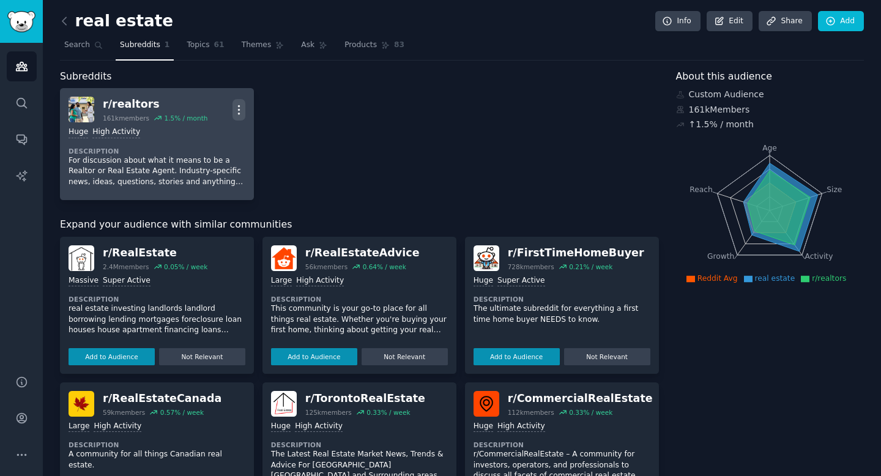
click at [240, 109] on icon "button" at bounding box center [239, 109] width 13 height 13
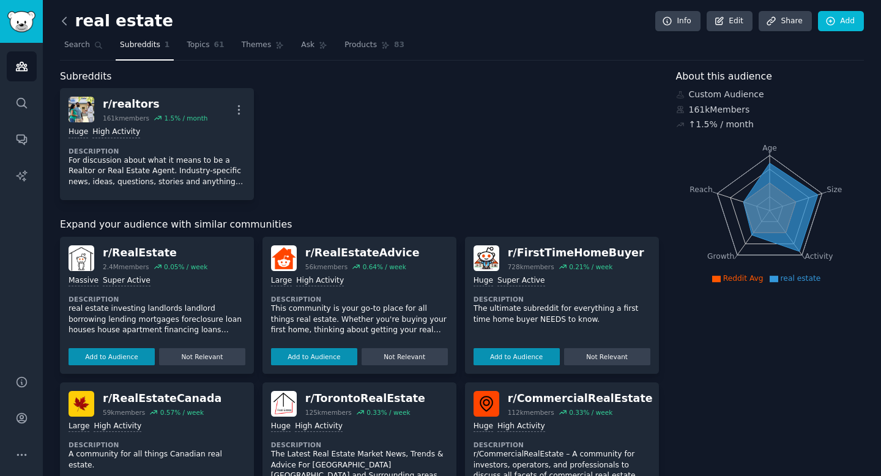
click at [64, 20] on icon at bounding box center [64, 21] width 13 height 13
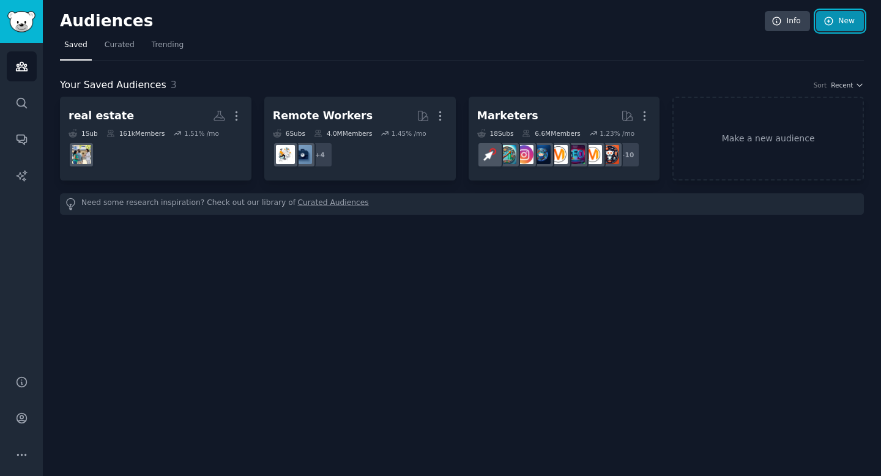
click at [854, 21] on link "New" at bounding box center [841, 21] width 48 height 21
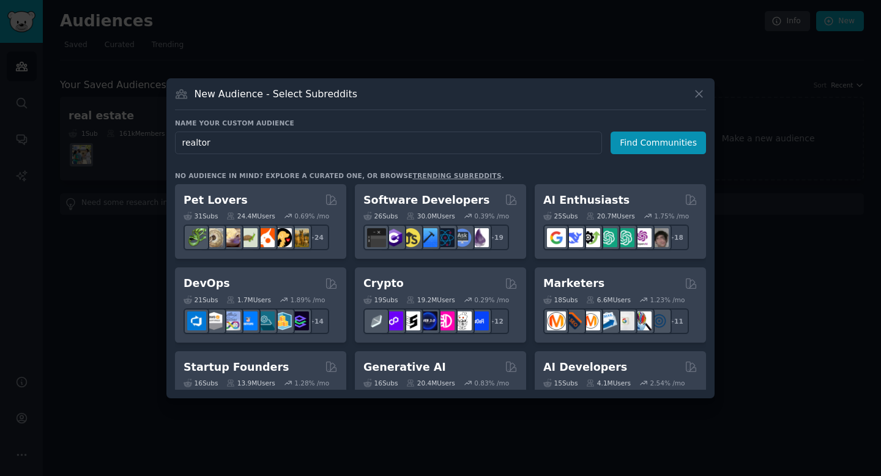
type input "realtors"
click at [244, 139] on input "realtors" at bounding box center [388, 143] width 427 height 23
click button "Find Communities" at bounding box center [658, 143] width 95 height 23
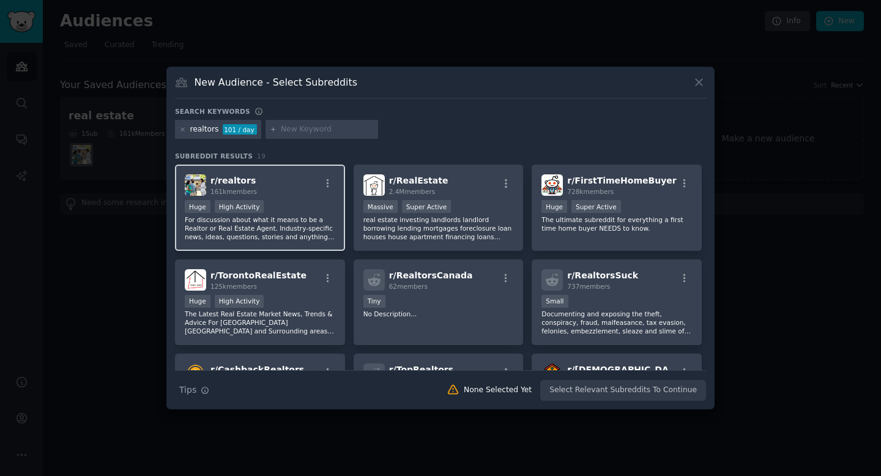
click at [283, 189] on div "r/ realtors 161k members" at bounding box center [260, 184] width 151 height 21
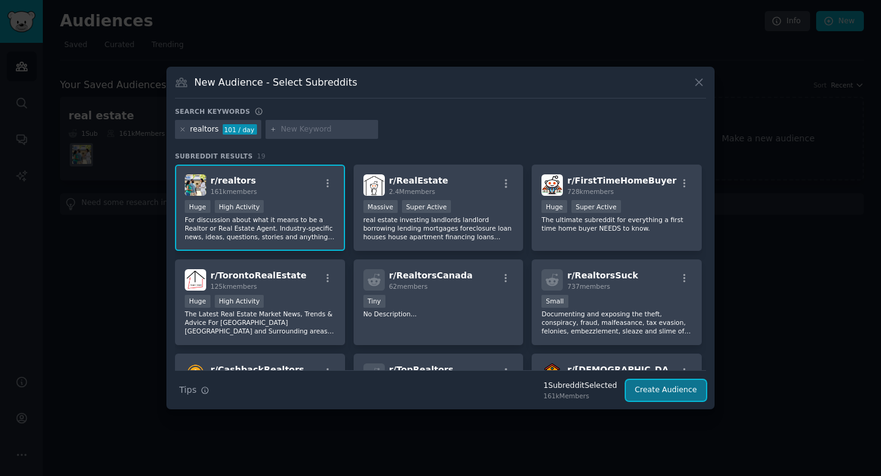
click at [677, 391] on button "Create Audience" at bounding box center [666, 390] width 81 height 21
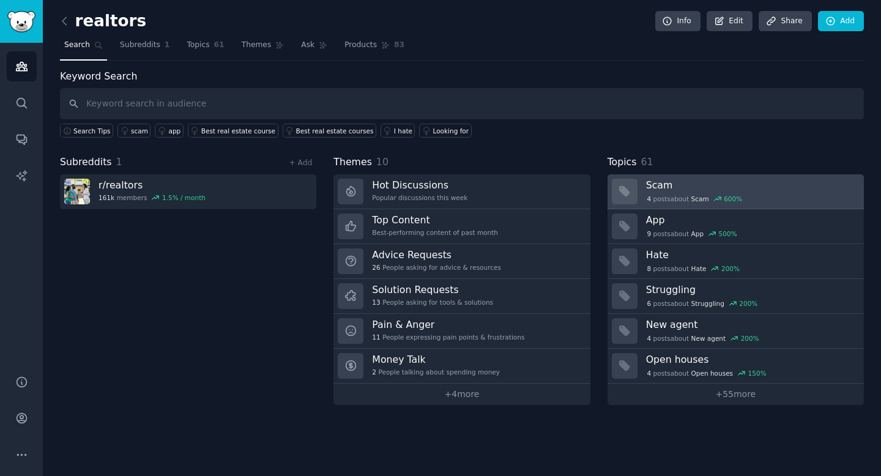
click at [667, 197] on div "4 post s about Scam 600 %" at bounding box center [694, 198] width 97 height 11
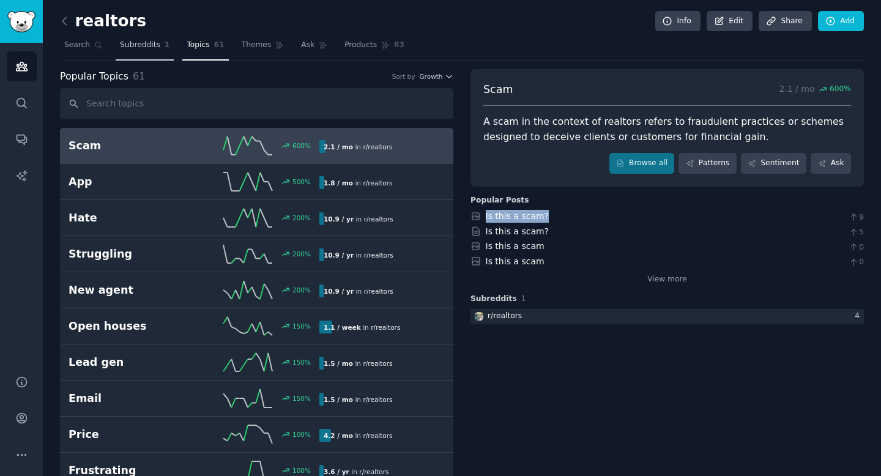
click at [141, 45] on span "Subreddits" at bounding box center [140, 45] width 40 height 11
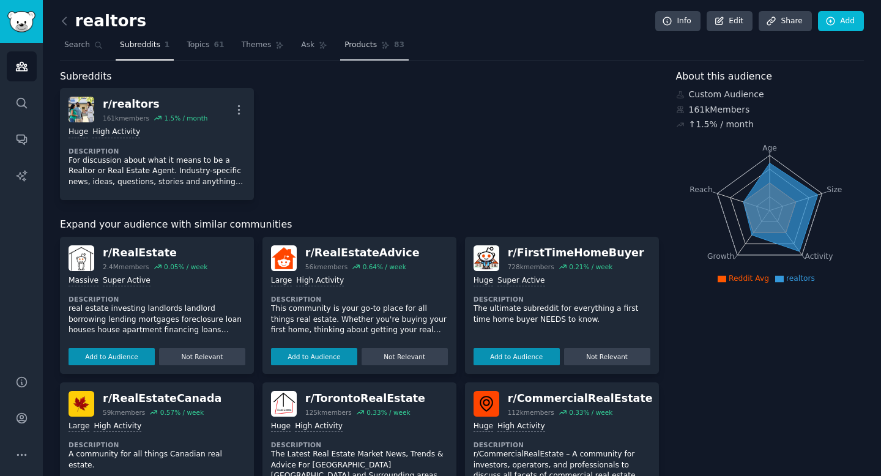
click at [373, 50] on link "Products 83" at bounding box center [374, 48] width 69 height 25
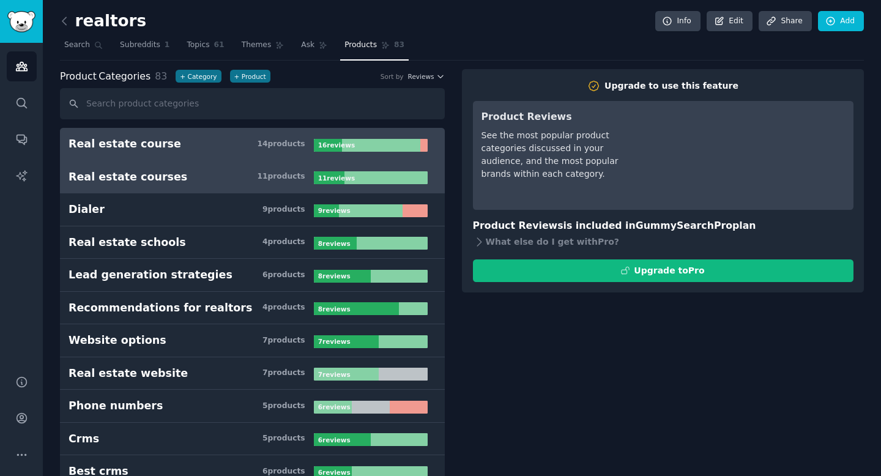
click at [171, 172] on h3 "Real estate courses 11 product s" at bounding box center [191, 177] width 245 height 15
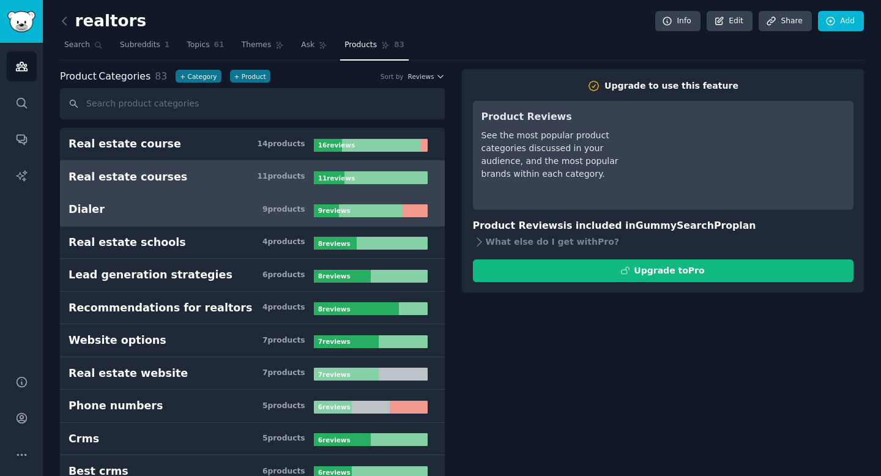
click at [159, 210] on h3 "Dialer 9 product s" at bounding box center [191, 209] width 245 height 15
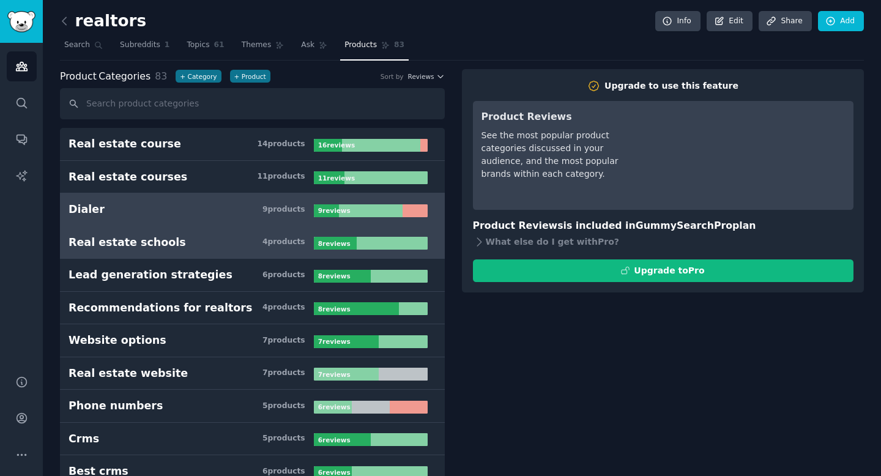
click at [152, 244] on div "Real estate schools" at bounding box center [128, 242] width 118 height 15
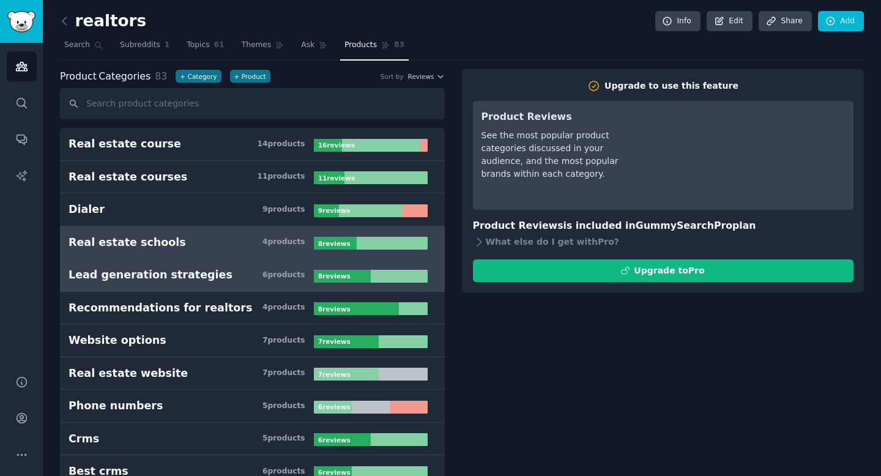
click at [146, 268] on div "Lead generation strategies" at bounding box center [151, 275] width 164 height 15
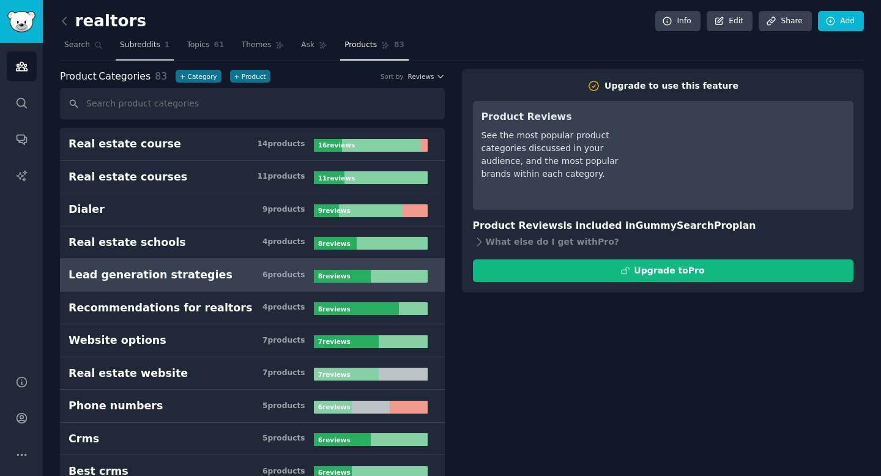
click at [153, 49] on span "Subreddits" at bounding box center [140, 45] width 40 height 11
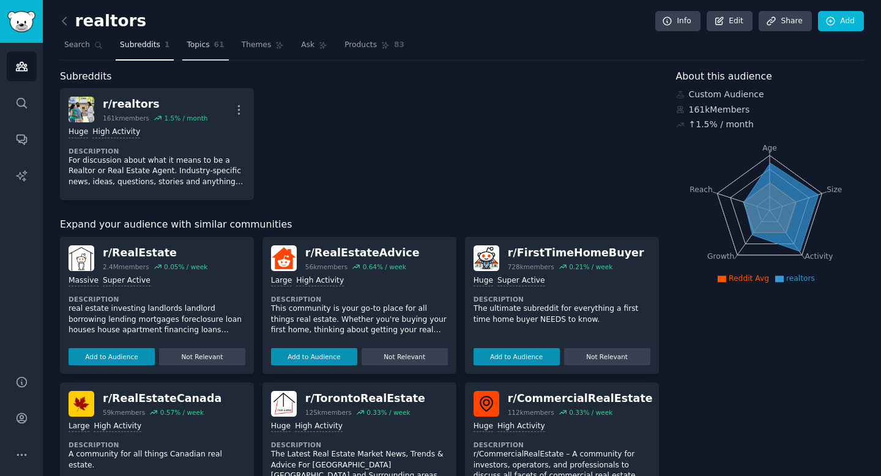
click at [204, 42] on span "Topics" at bounding box center [198, 45] width 23 height 11
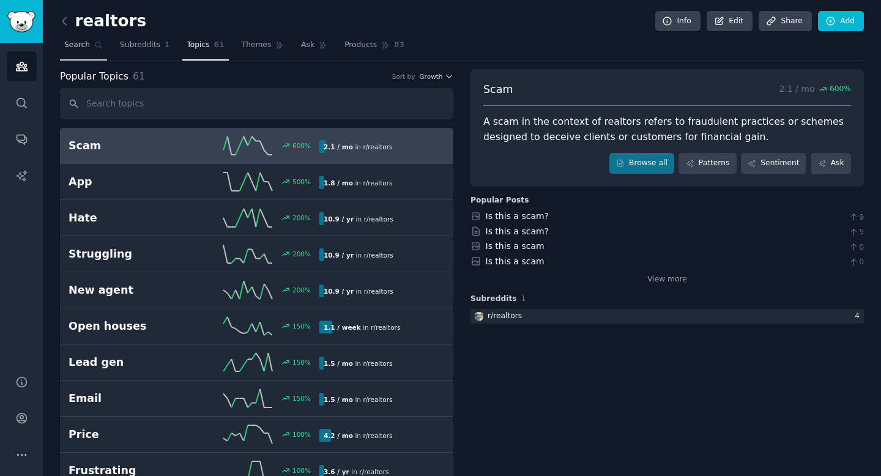
click at [79, 53] on link "Search" at bounding box center [83, 48] width 47 height 25
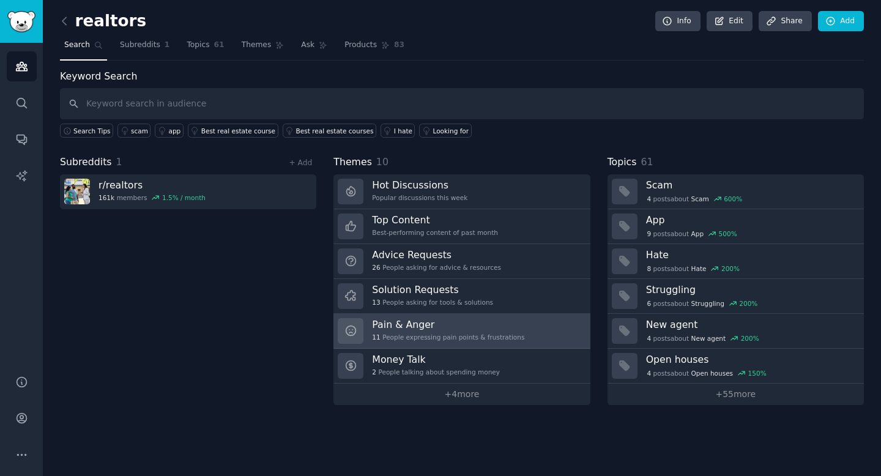
click at [420, 331] on div "Pain & Anger 11 People expressing pain points & frustrations" at bounding box center [448, 331] width 152 height 26
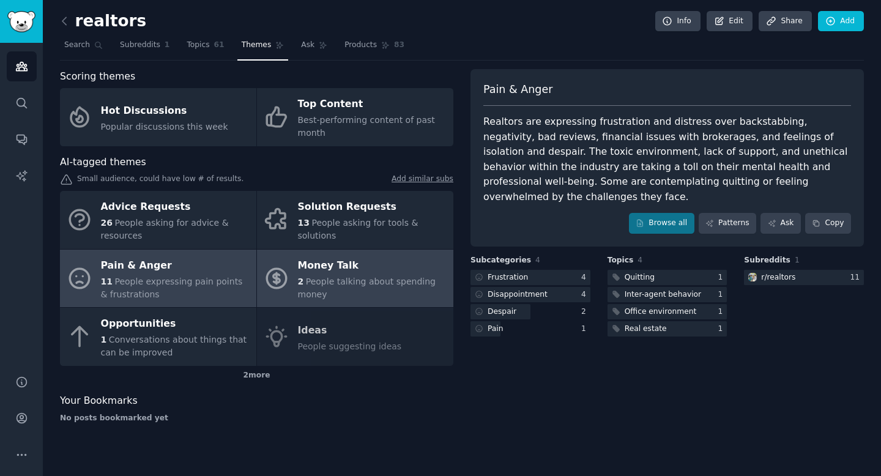
click at [327, 268] on div "Money Talk" at bounding box center [372, 266] width 149 height 20
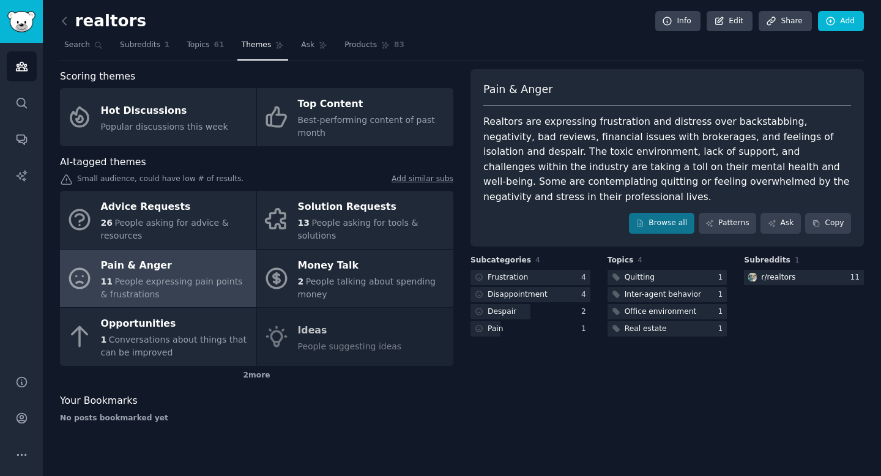
click at [334, 340] on div "Advice Requests 26 People asking for advice & resources Solution Requests 13 Pe…" at bounding box center [257, 278] width 394 height 175
click at [312, 332] on div "Advice Requests 26 People asking for advice & resources Solution Requests 13 Pe…" at bounding box center [257, 278] width 394 height 175
click at [61, 21] on icon at bounding box center [64, 21] width 13 height 13
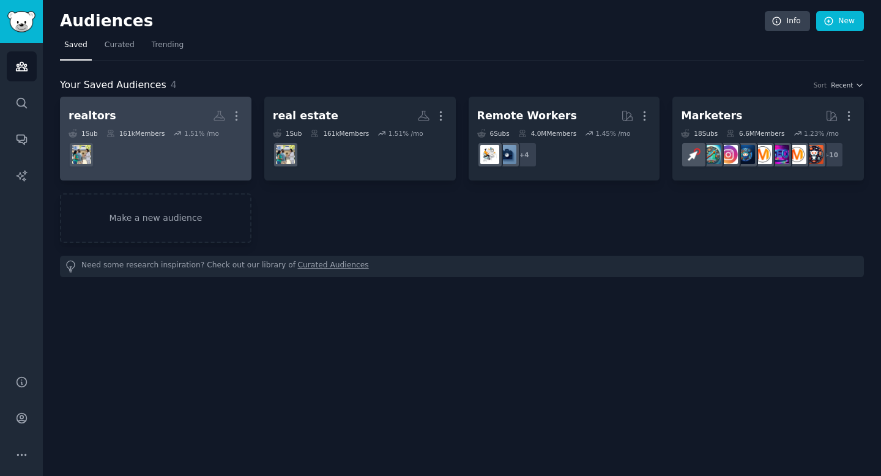
click at [122, 105] on h2 "realtors More" at bounding box center [156, 115] width 174 height 21
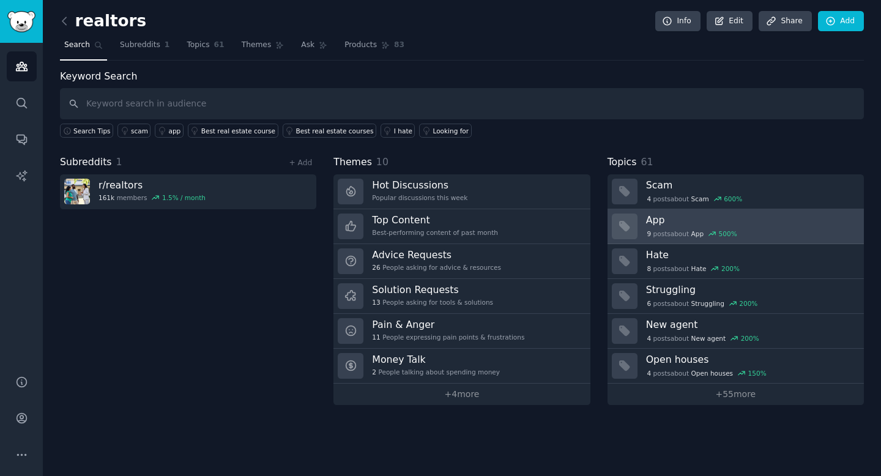
click at [674, 226] on div "9 post s about App 500 %" at bounding box center [750, 232] width 209 height 13
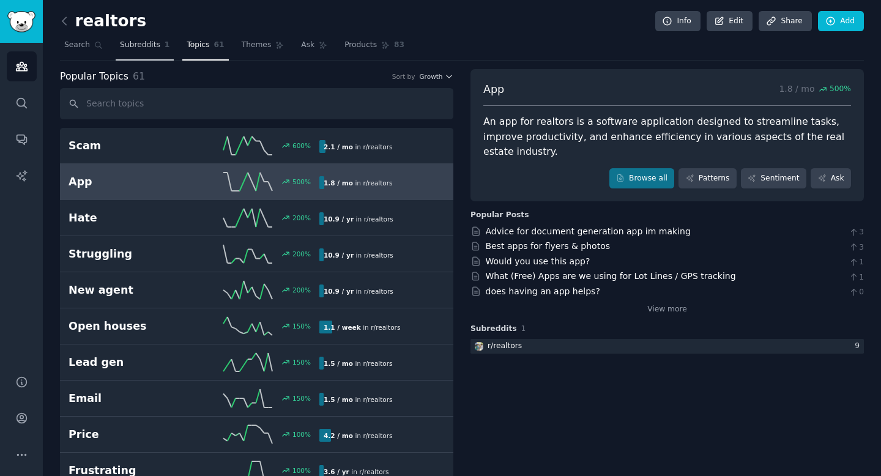
click at [137, 47] on span "Subreddits" at bounding box center [140, 45] width 40 height 11
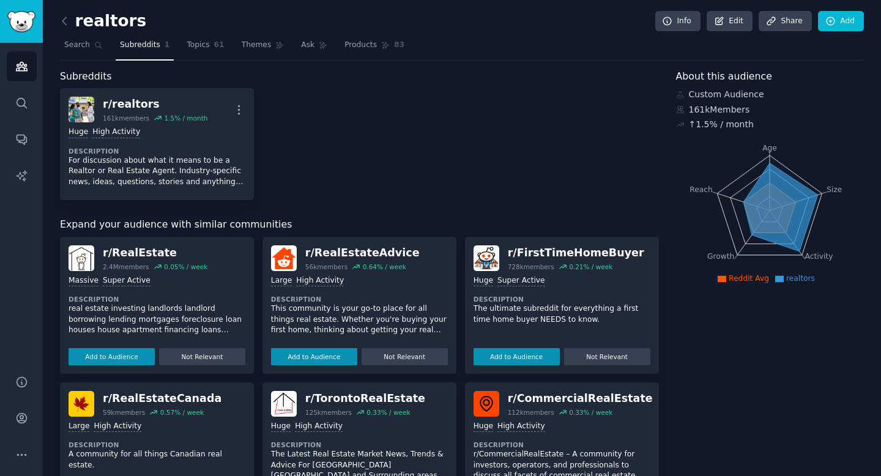
click at [214, 42] on span "61" at bounding box center [219, 45] width 10 height 11
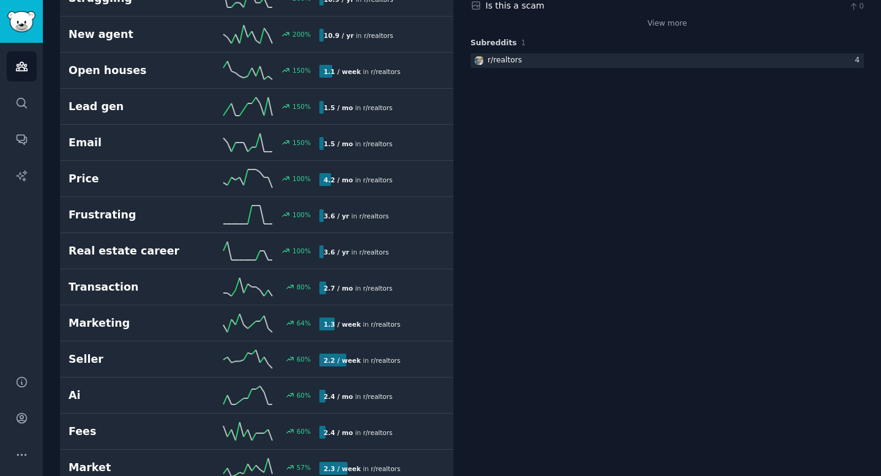
scroll to position [288, 0]
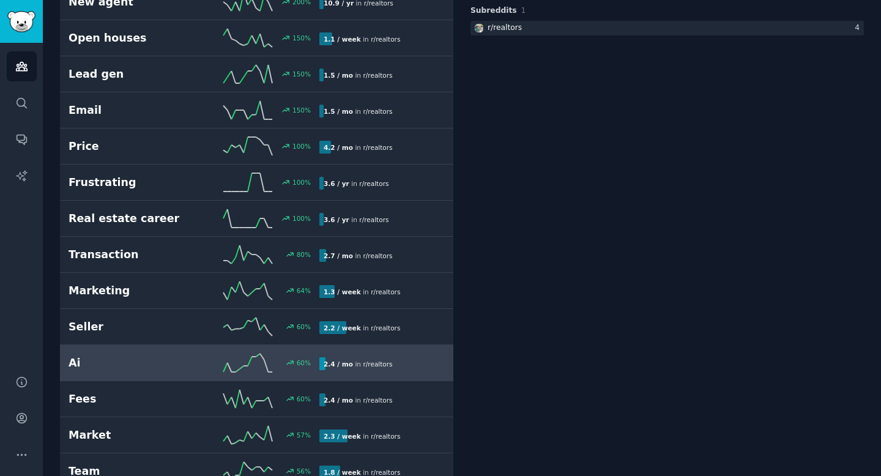
click at [77, 353] on link "Ai 60 % 2.4 / mo in r/ realtors" at bounding box center [257, 363] width 394 height 36
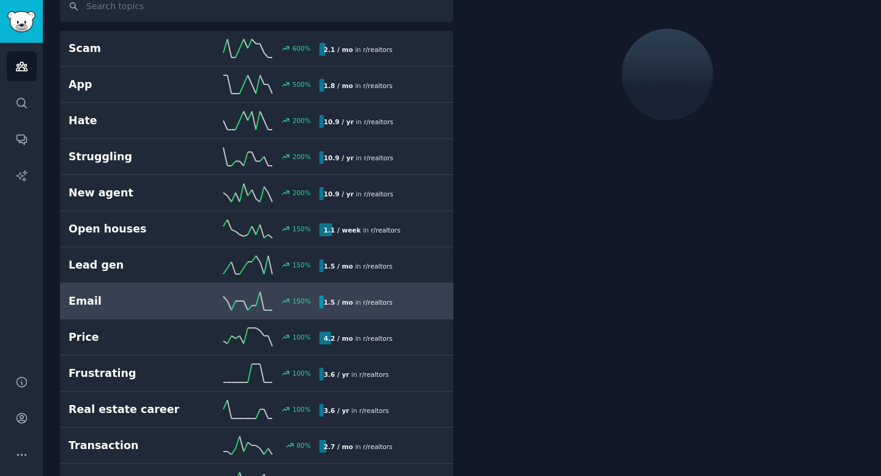
scroll to position [69, 0]
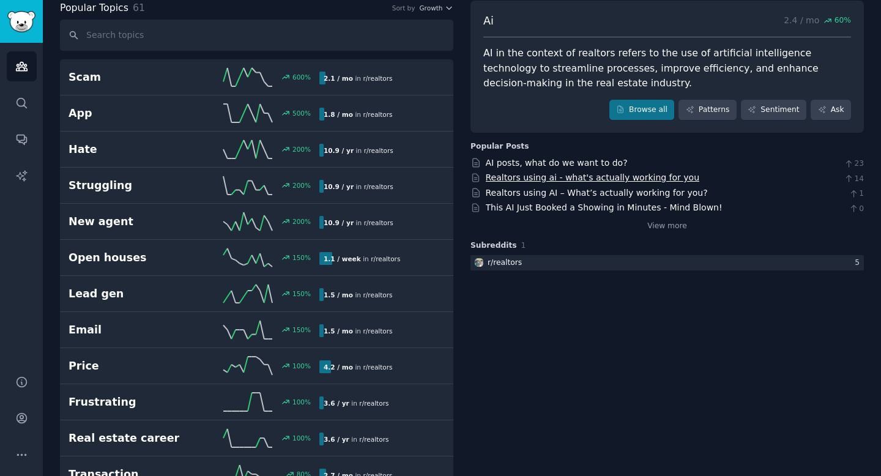
click at [609, 176] on link "Realtors using ai - what's actually working for you" at bounding box center [593, 178] width 214 height 10
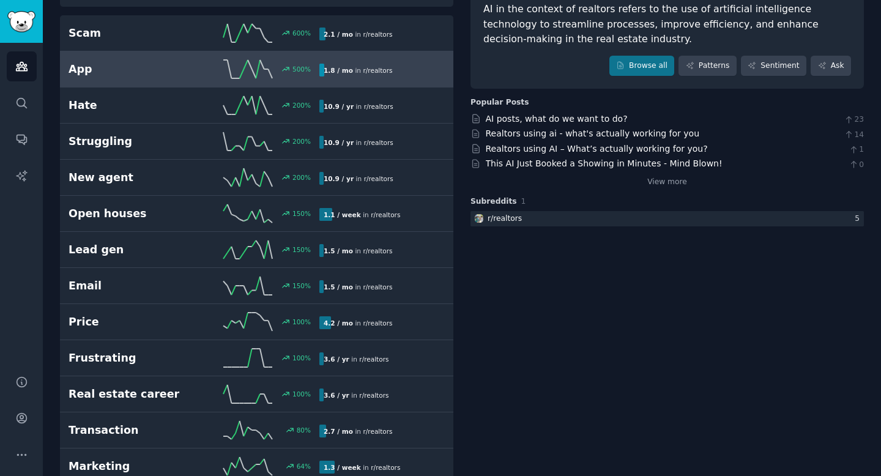
scroll to position [0, 0]
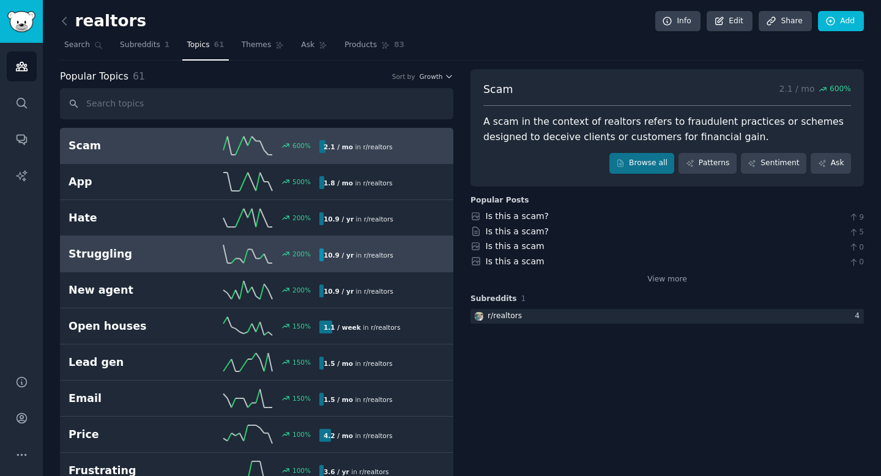
scroll to position [2, 0]
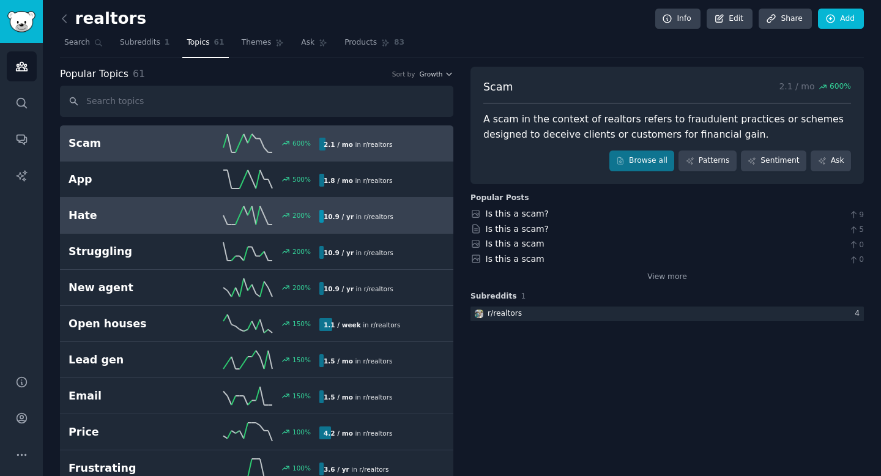
click at [158, 217] on h2 "Hate" at bounding box center [131, 215] width 125 height 15
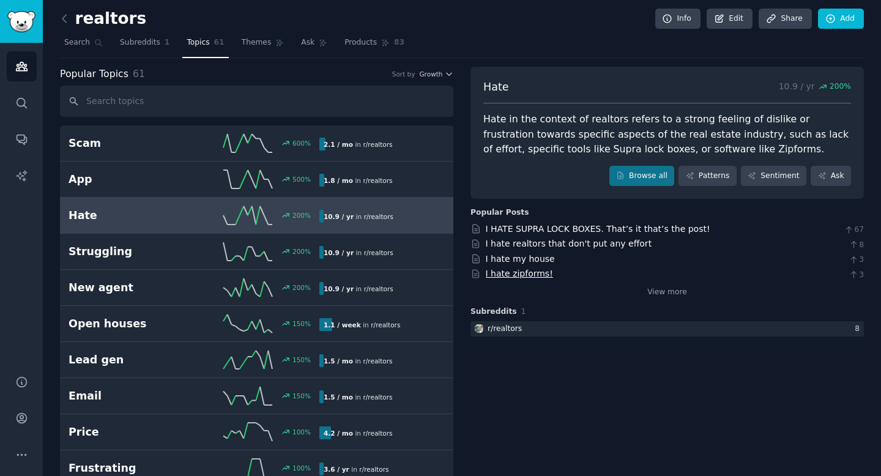
click at [526, 272] on link "I hate zipforms!" at bounding box center [519, 274] width 67 height 10
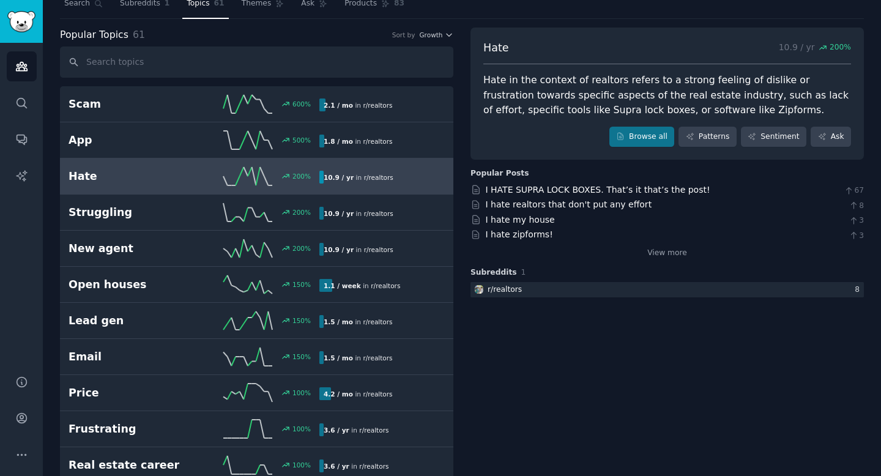
scroll to position [29, 0]
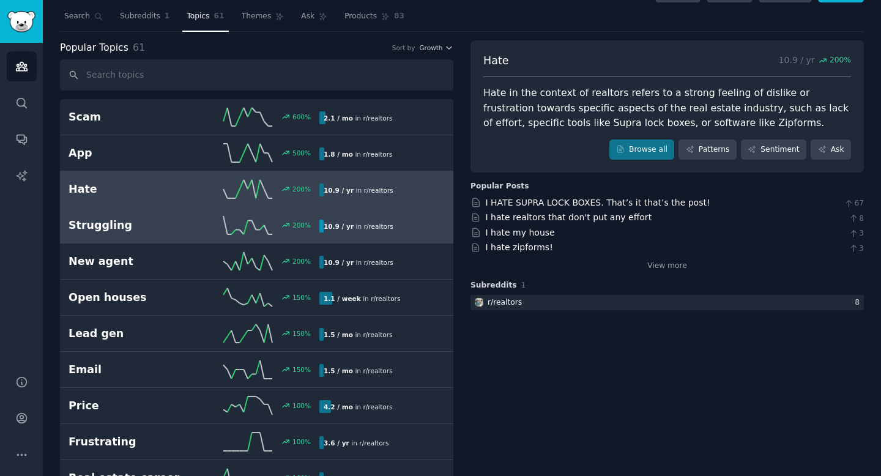
click at [118, 228] on h2 "Struggling" at bounding box center [131, 225] width 125 height 15
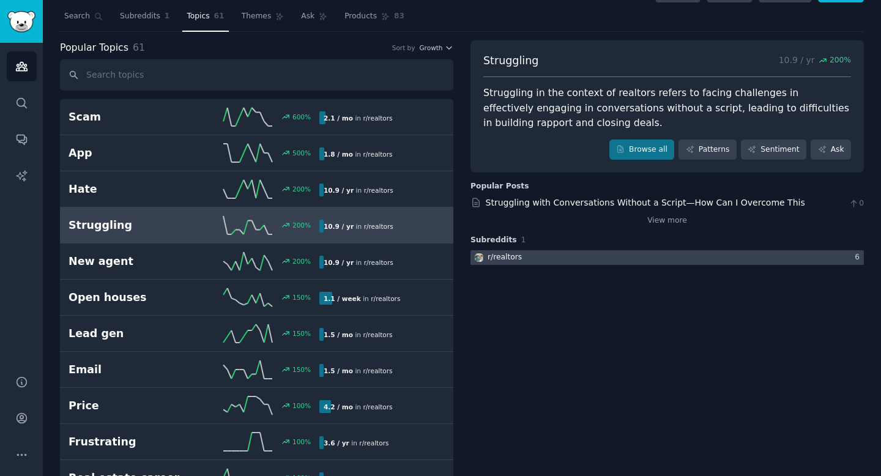
click at [526, 256] on div at bounding box center [668, 257] width 394 height 15
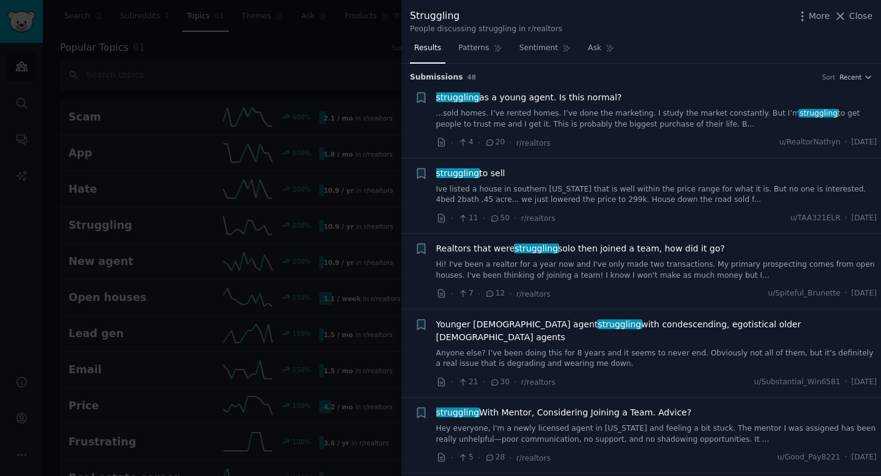
click at [860, 12] on span "Close" at bounding box center [861, 16] width 23 height 13
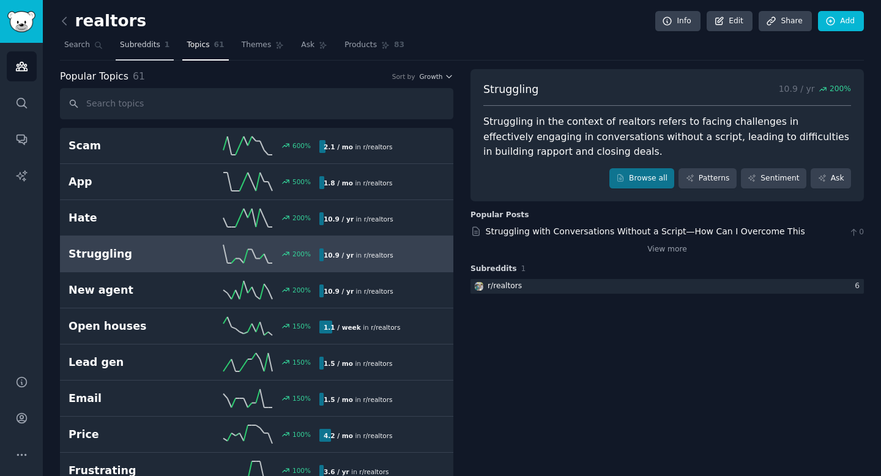
click at [152, 45] on span "Subreddits" at bounding box center [140, 45] width 40 height 11
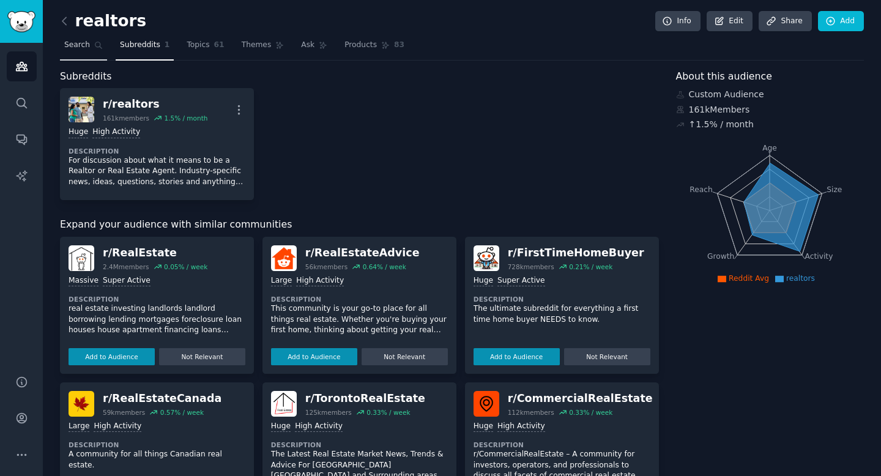
click at [78, 48] on span "Search" at bounding box center [77, 45] width 26 height 11
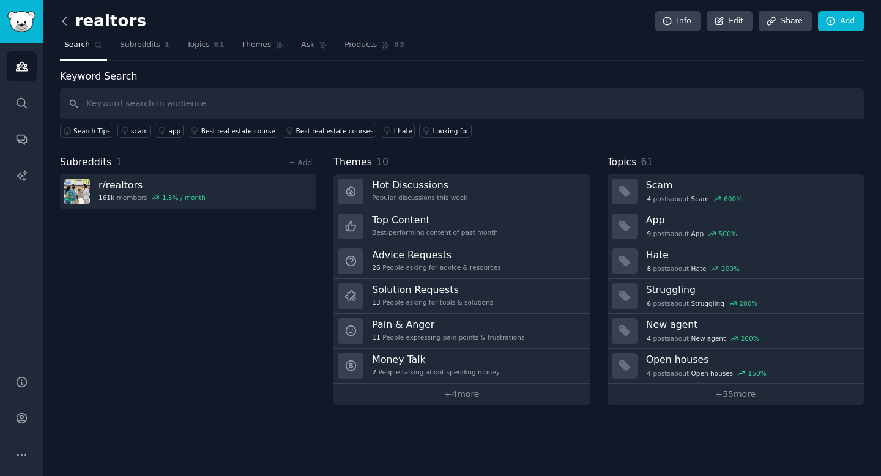
click at [65, 21] on icon at bounding box center [64, 21] width 13 height 13
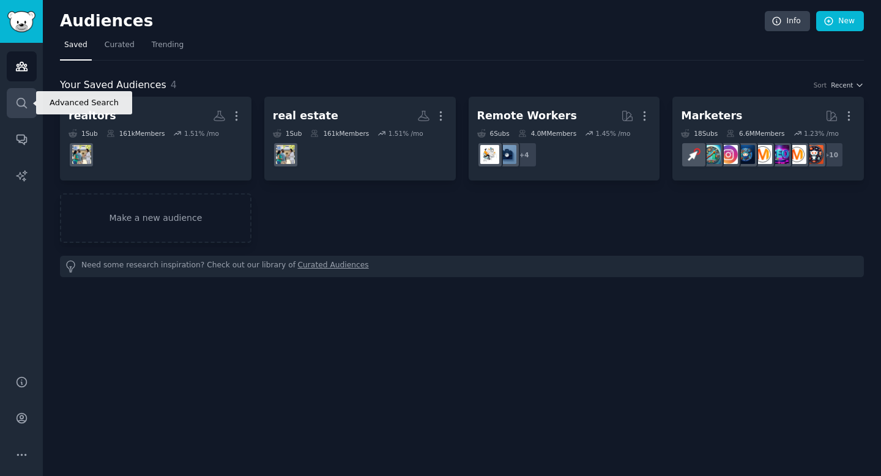
click at [26, 103] on icon "Sidebar" at bounding box center [21, 103] width 13 height 13
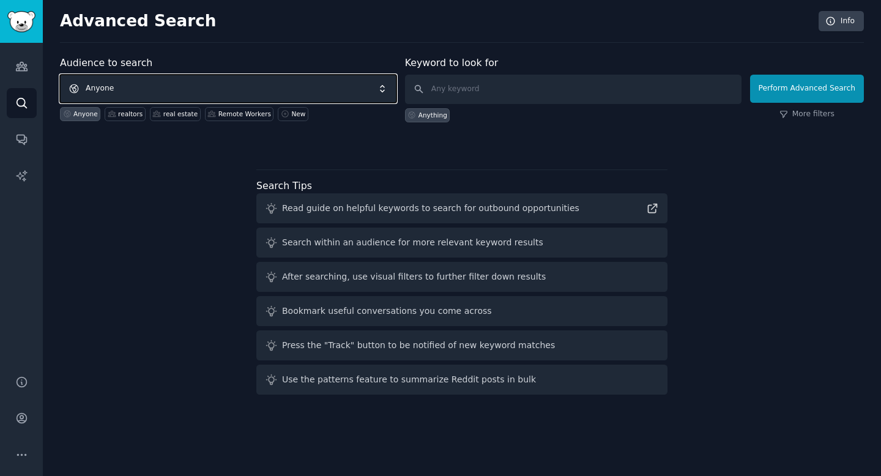
click at [127, 87] on span "Anyone" at bounding box center [228, 89] width 337 height 28
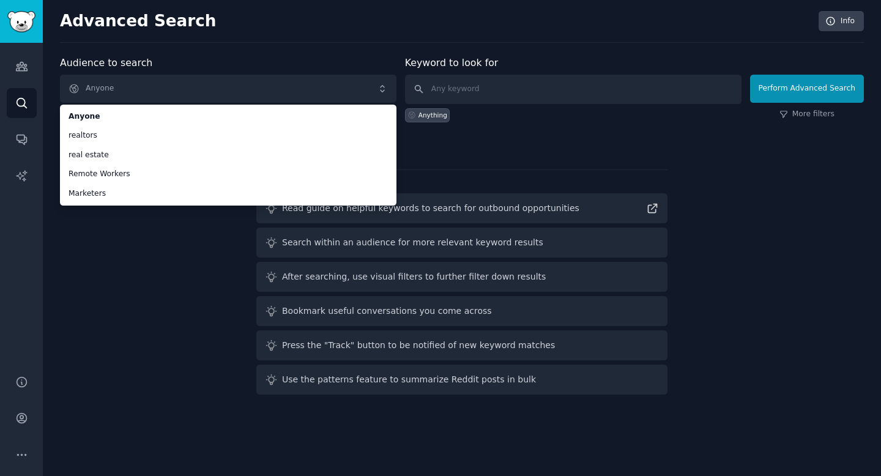
click at [179, 32] on div "Advanced Search Info" at bounding box center [462, 27] width 804 height 32
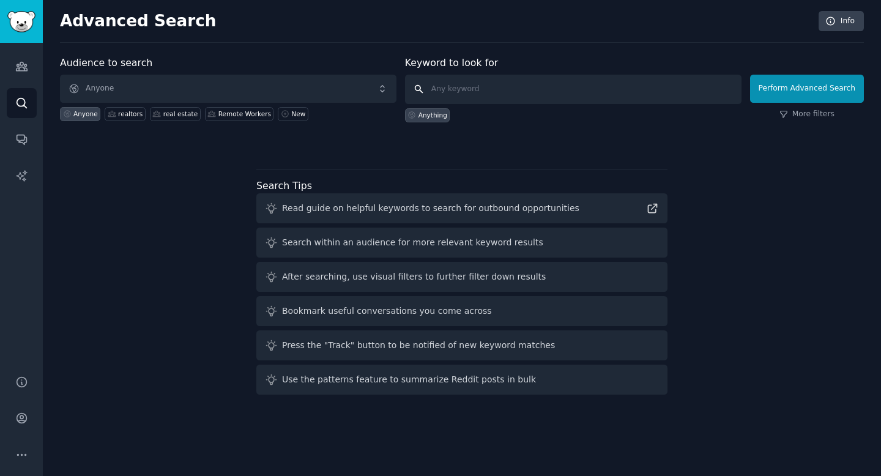
click at [439, 80] on input "text" at bounding box center [573, 89] width 337 height 29
click at [337, 62] on div "Audience to search Anyone Anyone realtors real estate Remote Workers New" at bounding box center [228, 89] width 337 height 67
click at [22, 141] on icon "Sidebar" at bounding box center [21, 139] width 13 height 13
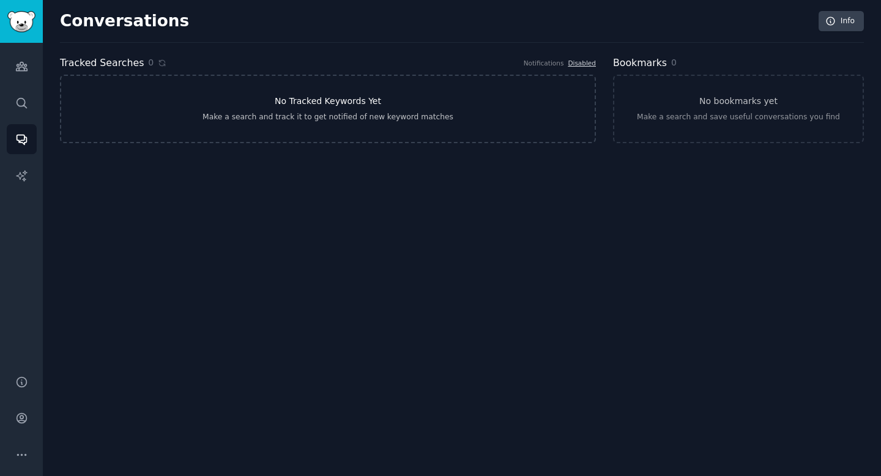
click at [337, 94] on link "No Tracked Keywords Yet Make a search and track it to get notified of new keywo…" at bounding box center [328, 109] width 536 height 69
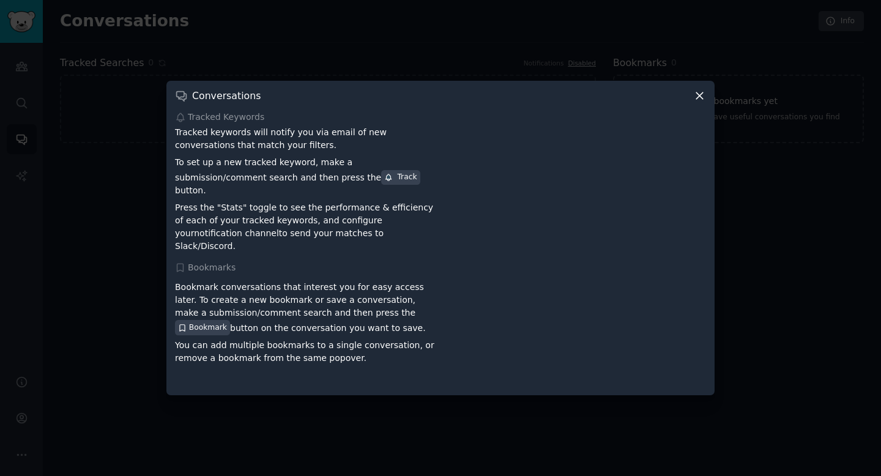
click at [706, 102] on icon at bounding box center [700, 95] width 13 height 13
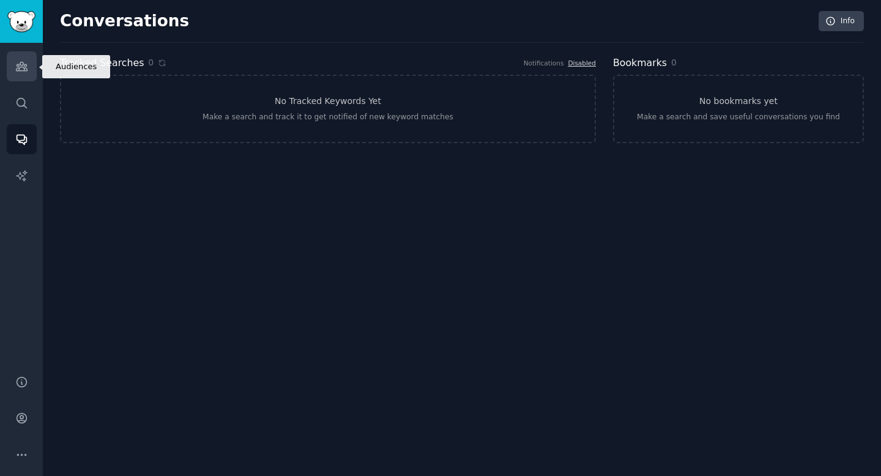
click at [26, 69] on icon "Sidebar" at bounding box center [21, 66] width 13 height 13
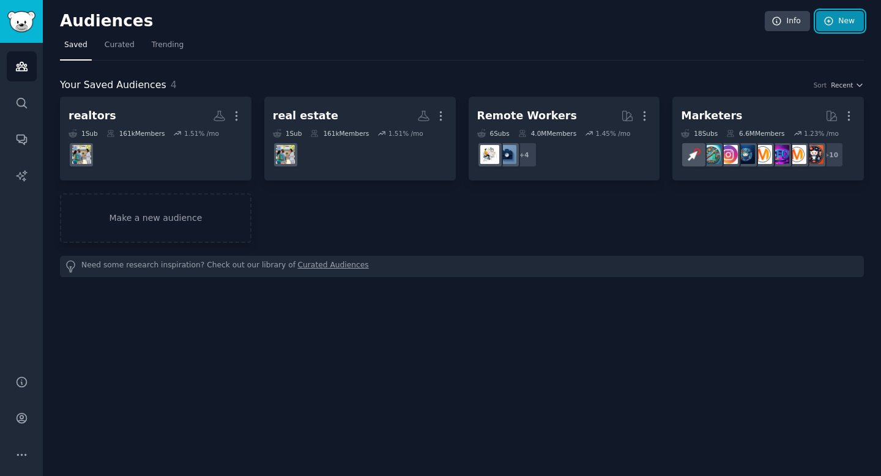
click at [836, 21] on link "New" at bounding box center [841, 21] width 48 height 21
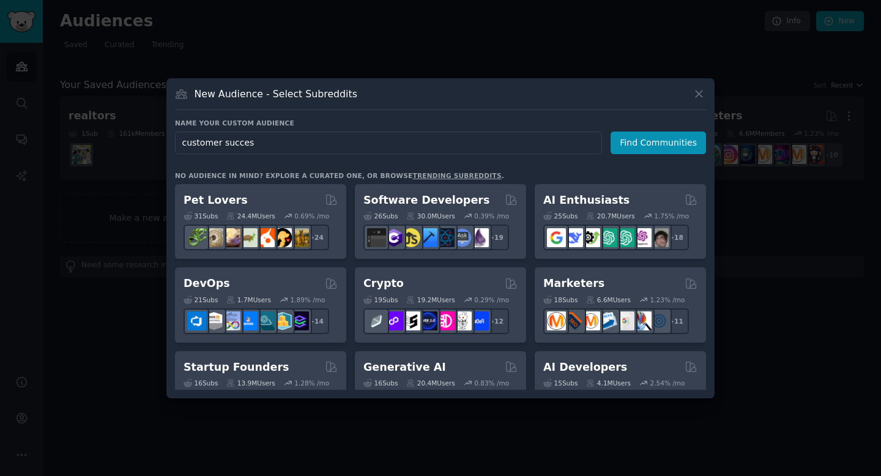
type input "customer success"
click button "Find Communities" at bounding box center [658, 143] width 95 height 23
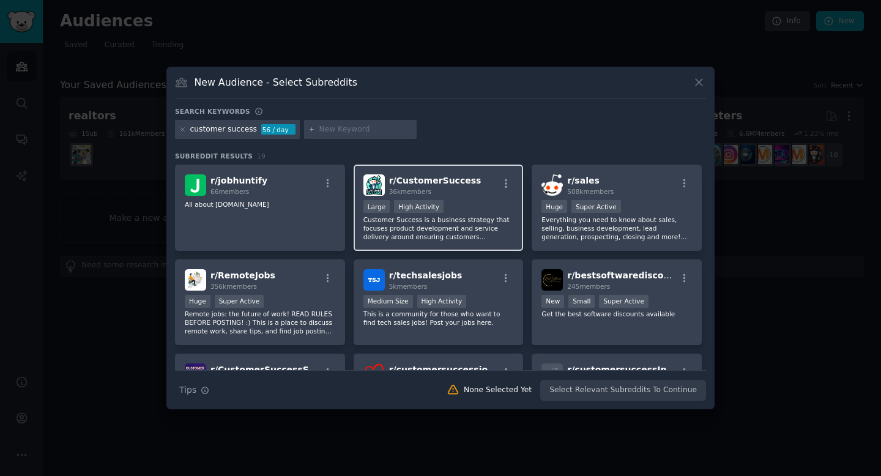
click at [440, 184] on span "r/ CustomerSuccess" at bounding box center [435, 181] width 92 height 10
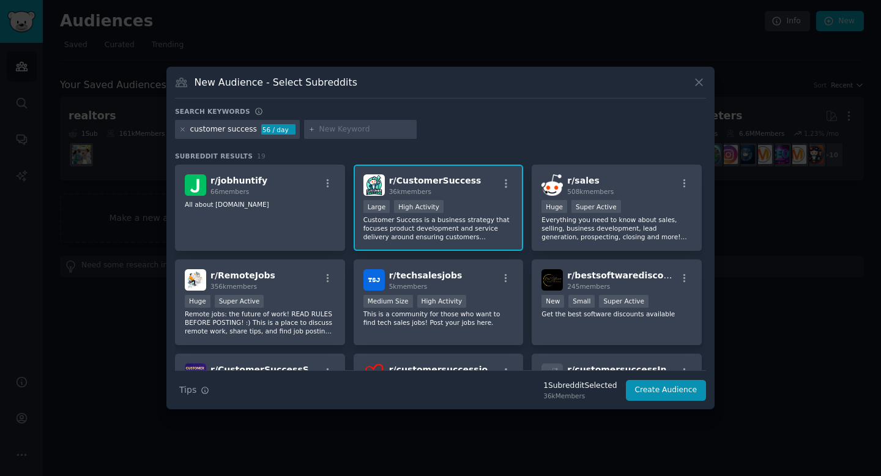
click at [457, 222] on p "Customer Success is a business strategy that focuses product development and se…" at bounding box center [439, 228] width 151 height 26
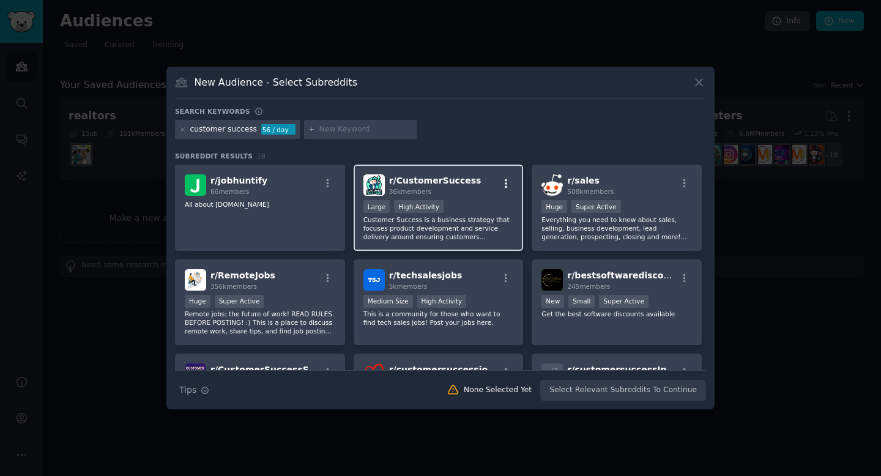
click at [505, 186] on icon "button" at bounding box center [506, 183] width 2 height 9
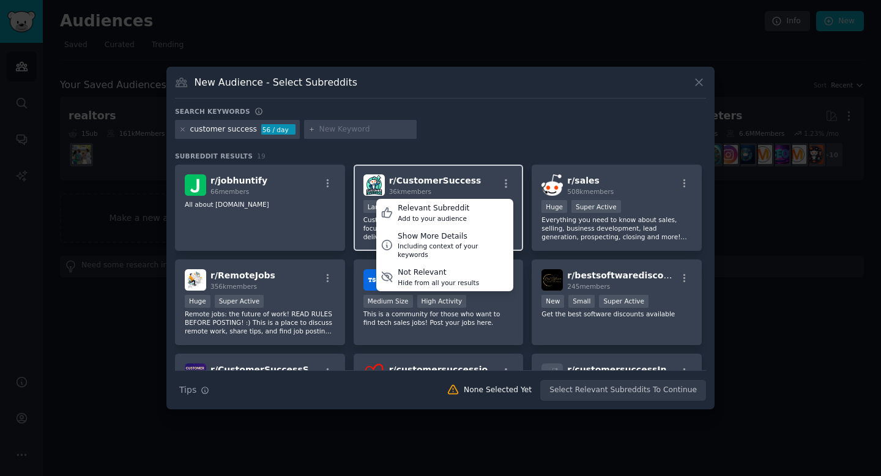
click at [453, 179] on span "r/ CustomerSuccess" at bounding box center [435, 181] width 92 height 10
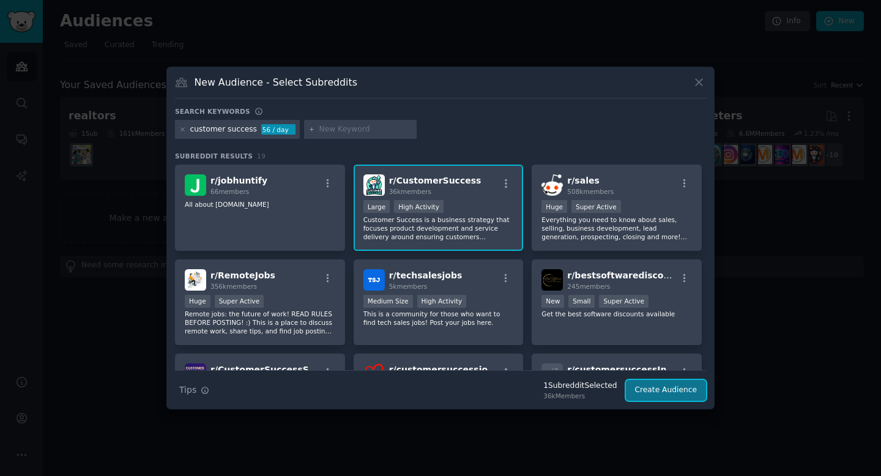
click at [659, 398] on button "Create Audience" at bounding box center [666, 390] width 81 height 21
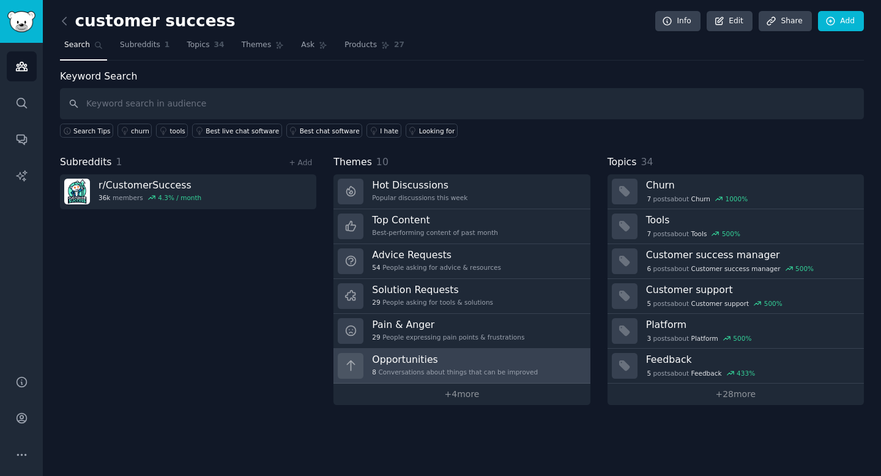
click at [496, 371] on div "8 Conversations about things that can be improved" at bounding box center [455, 372] width 166 height 9
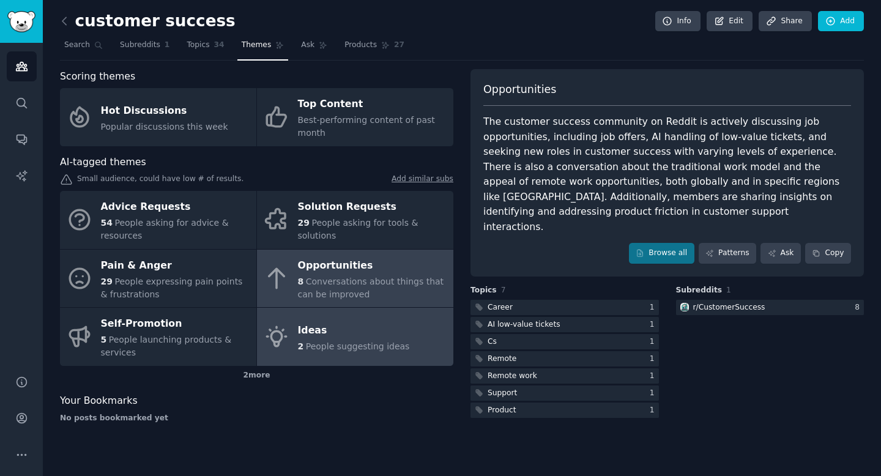
click at [331, 354] on link "Ideas 2 People suggesting ideas" at bounding box center [355, 337] width 196 height 58
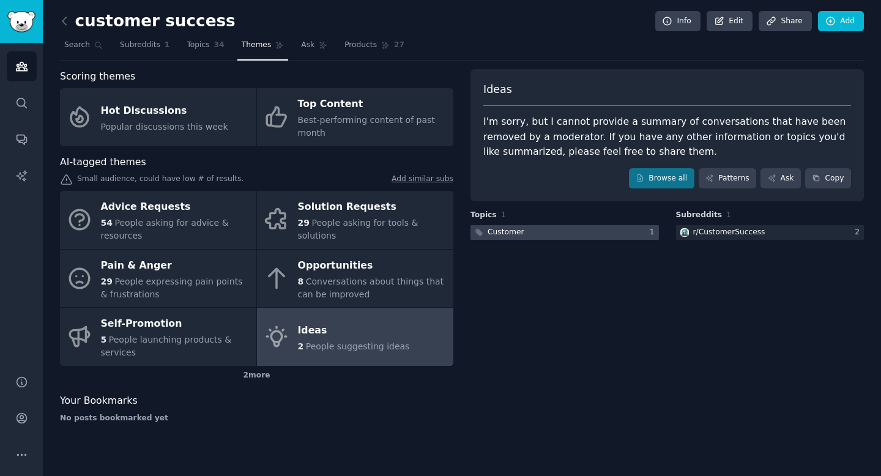
click at [593, 235] on div at bounding box center [565, 232] width 189 height 15
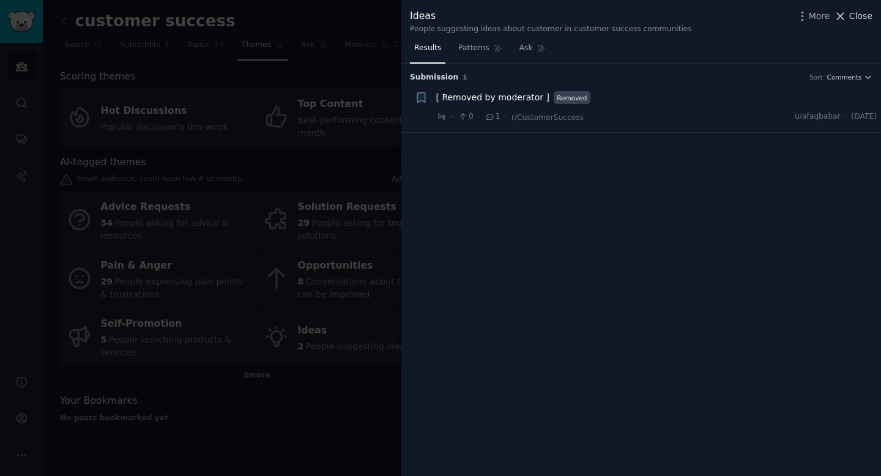
click at [864, 12] on span "Close" at bounding box center [861, 16] width 23 height 13
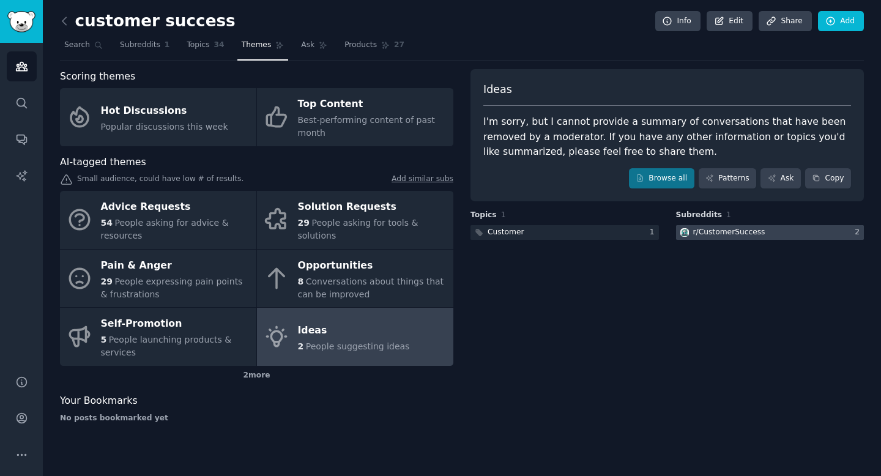
click at [762, 231] on div "r/ CustomerSuccess" at bounding box center [730, 232] width 72 height 11
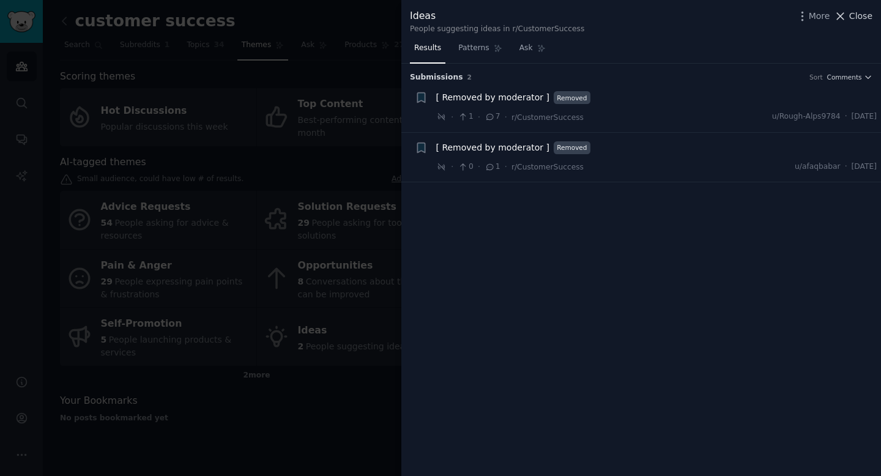
click at [868, 12] on span "Close" at bounding box center [861, 16] width 23 height 13
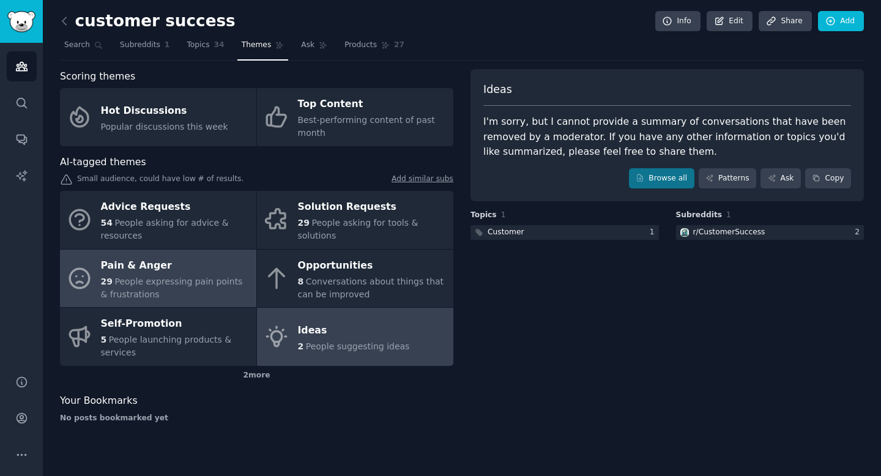
click at [154, 265] on div "Pain & Anger" at bounding box center [175, 266] width 149 height 20
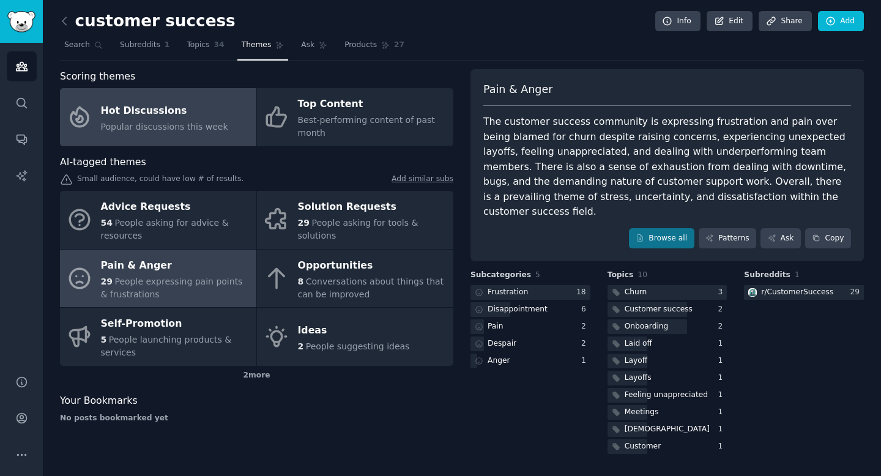
click at [162, 108] on div "Hot Discussions" at bounding box center [164, 111] width 127 height 20
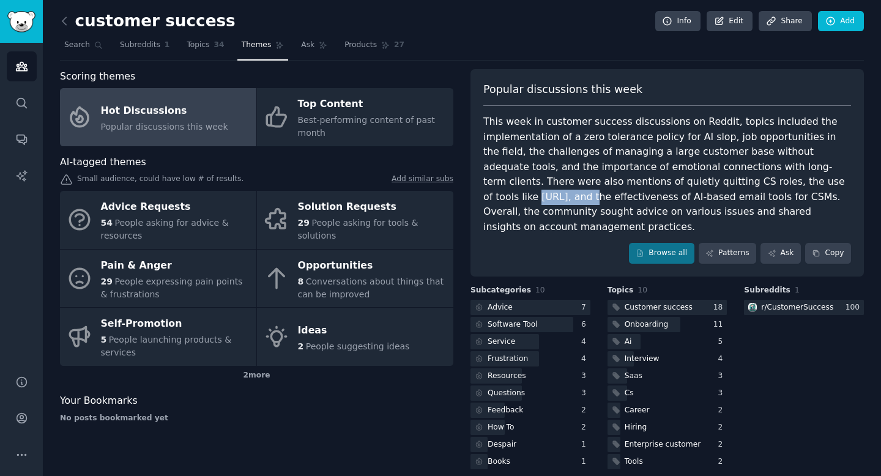
drag, startPoint x: 734, startPoint y: 183, endPoint x: 784, endPoint y: 181, distance: 49.6
click at [784, 181] on div "This week in customer success discussions on Reddit, topics included the implem…" at bounding box center [668, 174] width 368 height 120
